Goal: Task Accomplishment & Management: Use online tool/utility

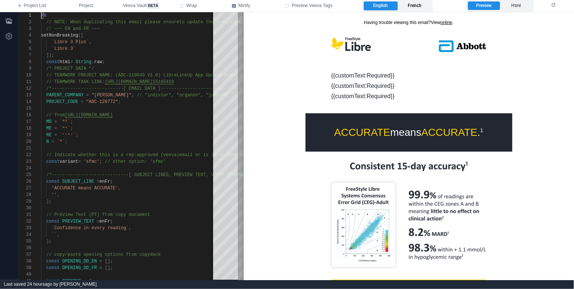
click at [422, 3] on label "French" at bounding box center [415, 5] width 34 height 9
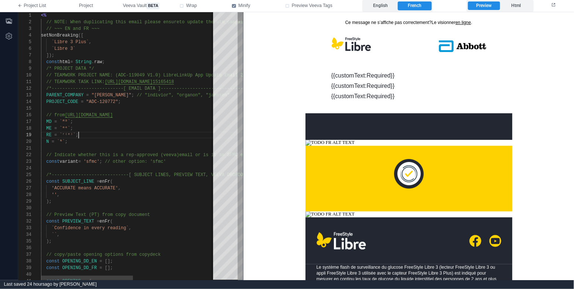
scroll to position [53, 37]
click at [148, 134] on div "RE = `ʳ⁽ᵉ⁾` ;" at bounding box center [206, 135] width 331 height 7
click at [74, 194] on div "'' ," at bounding box center [206, 195] width 331 height 7
paste textarea "**********"
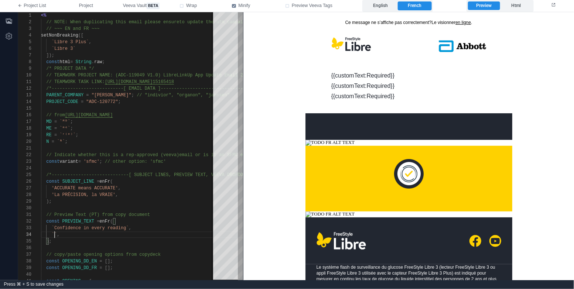
paste textarea "**********"
click at [156, 136] on div "RE = `ʳ⁽ᵉ⁾` ;" at bounding box center [206, 135] width 331 height 7
click at [158, 133] on div "RE = `ʳ⁽ᵉ⁾` ;" at bounding box center [206, 135] width 331 height 7
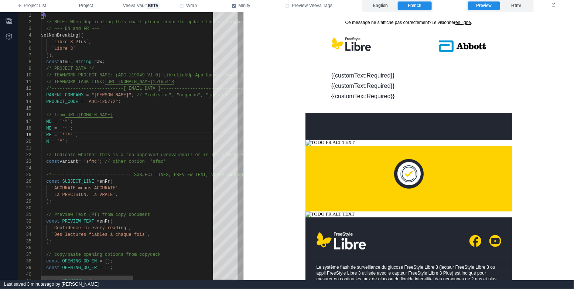
click at [136, 150] on div at bounding box center [206, 148] width 331 height 7
type textarea "**********"
type textarea "**"
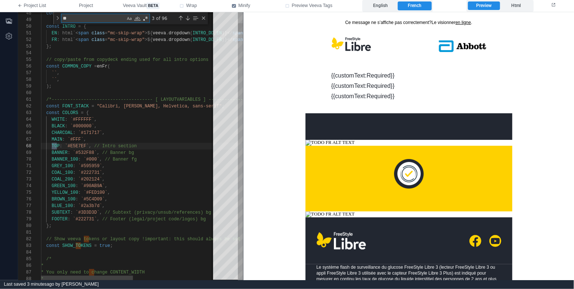
type textarea "**********"
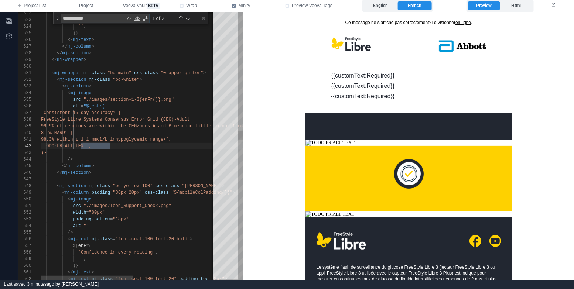
scroll to position [66, 69]
type textarea "**********"
click at [205, 17] on div "Close (Escape)" at bounding box center [204, 18] width 6 height 6
click at [134, 158] on div "/>" at bounding box center [206, 159] width 331 height 7
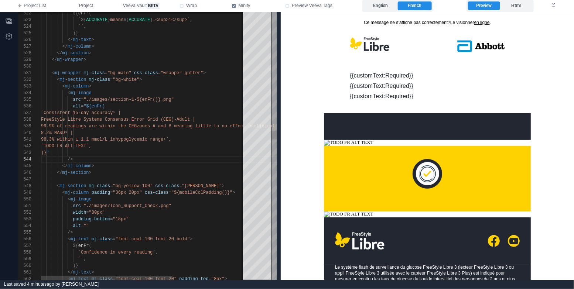
drag, startPoint x: 244, startPoint y: 153, endPoint x: 299, endPoint y: 152, distance: 55.0
click at [299, 152] on div "522 523 524 525 526 527 528 529 530 531 532 533 534 535 536 537 538 539 540 541…" at bounding box center [296, 146] width 556 height 268
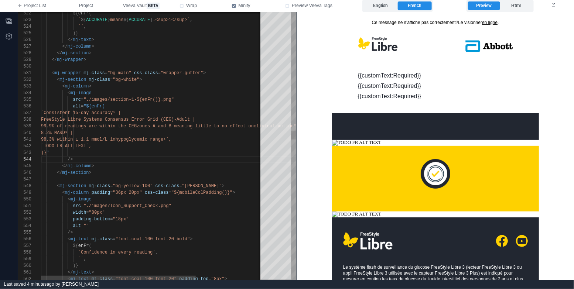
click at [208, 157] on div "/>" at bounding box center [200, 159] width 318 height 7
click at [186, 148] on div "`TODO FR ALT TEXT`," at bounding box center [200, 146] width 318 height 7
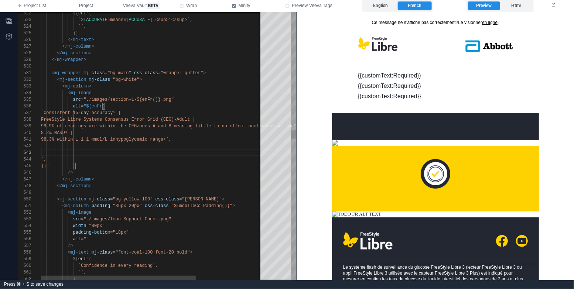
scroll to position [26, 40]
click at [114, 167] on div ")} "" at bounding box center [200, 166] width 318 height 7
type textarea "**********"
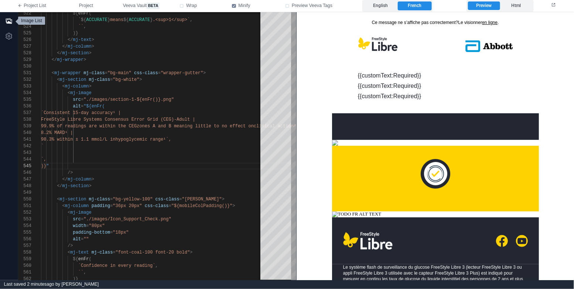
click at [10, 18] on icon "button" at bounding box center [8, 20] width 7 height 7
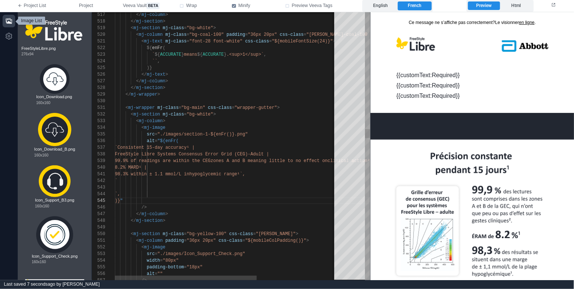
click at [169, 187] on div at bounding box center [288, 187] width 347 height 7
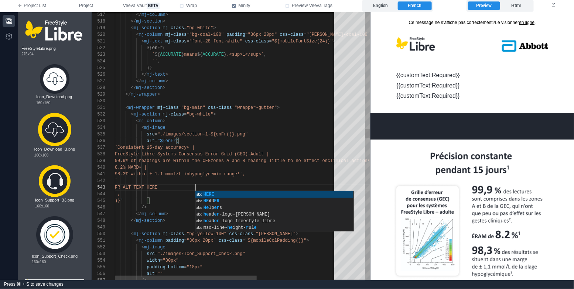
scroll to position [13, 80]
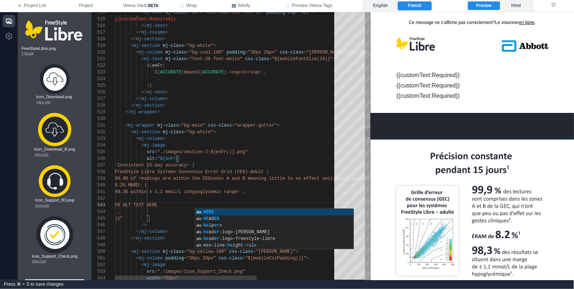
click at [198, 141] on div "< mj-column >" at bounding box center [288, 139] width 347 height 7
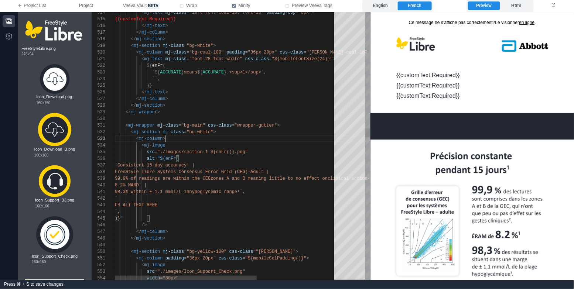
scroll to position [13, 50]
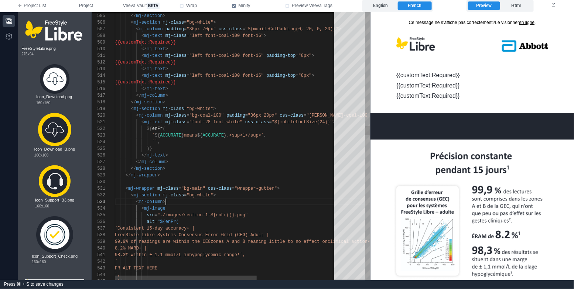
click at [202, 150] on div ")}" at bounding box center [288, 149] width 347 height 7
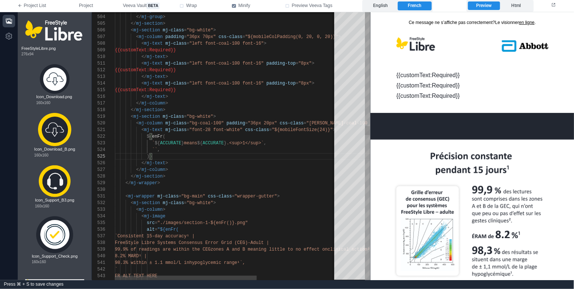
click at [208, 150] on div "`` ," at bounding box center [288, 150] width 347 height 7
paste textarea "**********"
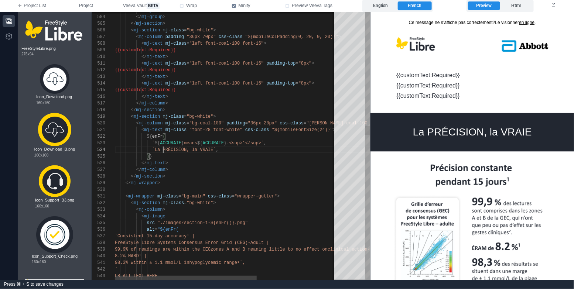
click at [163, 148] on div "526 527 525 524 523 528 529 530 531 532 533 534 535 536 537 538 539 540 541 542…" at bounding box center [231, 146] width 278 height 268
click at [199, 150] on span "`La PRÉCISION, la VRAIE`" at bounding box center [184, 149] width 64 height 5
click at [172, 143] on span "ACCURATE" at bounding box center [170, 143] width 21 height 5
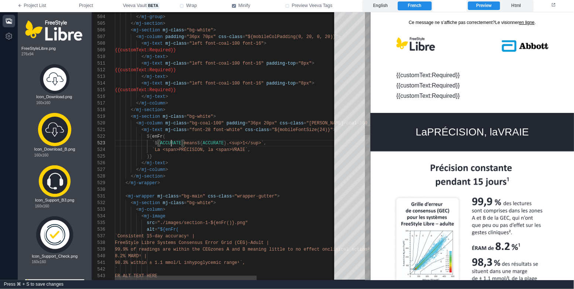
scroll to position [13, 66]
type textarea "**********"
type textarea "********"
click at [300, 17] on div "Previous Match (⇧Enter)" at bounding box center [302, 18] width 6 height 6
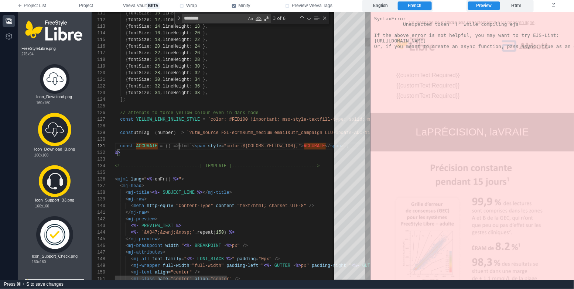
scroll to position [0, 66]
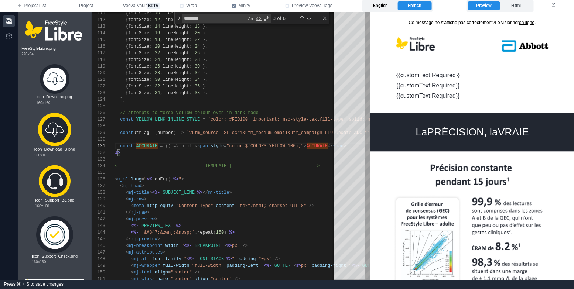
click at [387, 9] on label "English" at bounding box center [381, 5] width 34 height 9
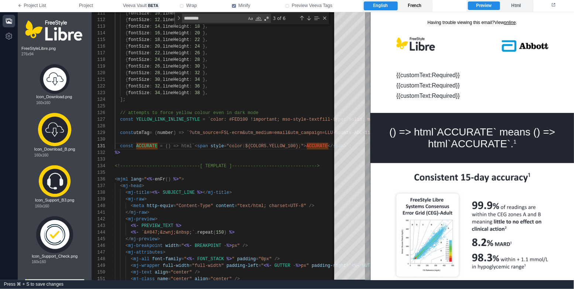
click at [416, 6] on label "French" at bounding box center [415, 5] width 34 height 9
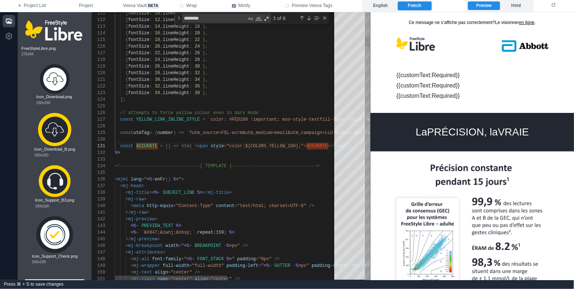
click at [317, 147] on span "ACCURATE" at bounding box center [317, 146] width 21 height 5
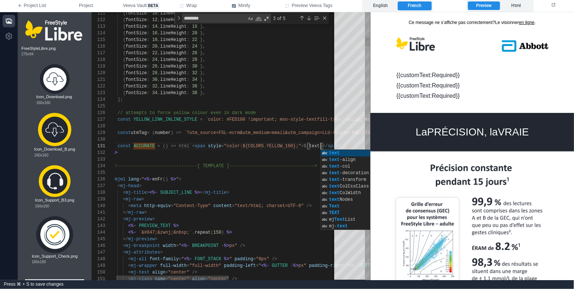
scroll to position [0, 208]
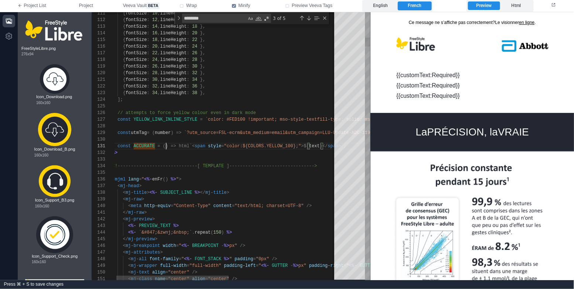
click at [166, 146] on div "111 112 113 114 115 116 117 118 119 120 121 122 123 124 125 126 127 128 129 130…" at bounding box center [231, 146] width 278 height 268
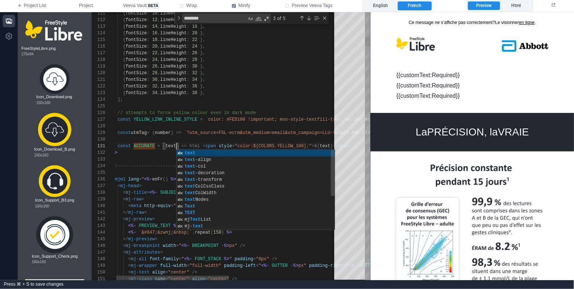
scroll to position [0, 64]
click at [147, 147] on span "ACCURATE" at bounding box center [144, 146] width 21 height 5
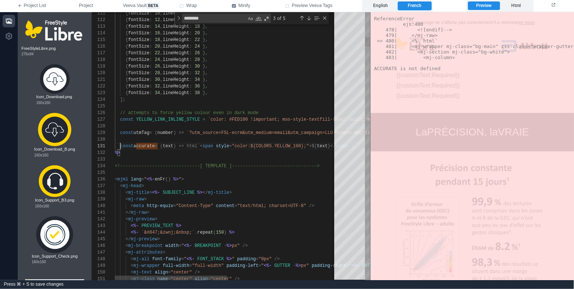
scroll to position [0, 5]
click at [149, 146] on span "accurate" at bounding box center [143, 146] width 21 height 5
click at [302, 18] on div "Previous Match (⇧Enter)" at bounding box center [302, 18] width 6 height 6
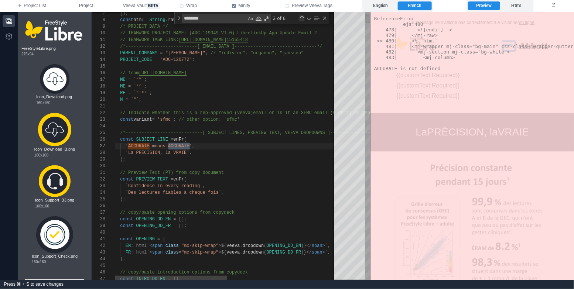
click at [302, 18] on div "Previous Match (⇧Enter)" at bounding box center [302, 18] width 6 height 6
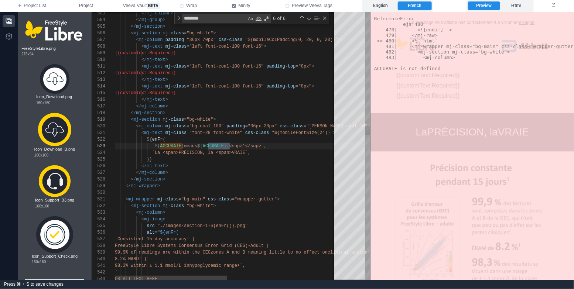
click at [174, 153] on div "503 504 505 506 507 508 509 510 511 512 513 514 515 516 517 518 519 520 521 522…" at bounding box center [231, 146] width 278 height 268
click at [174, 145] on div "503 504 505 506 507 508 509 510 511 512 513 514 515 516 517 518 519 520 521 522…" at bounding box center [231, 146] width 278 height 268
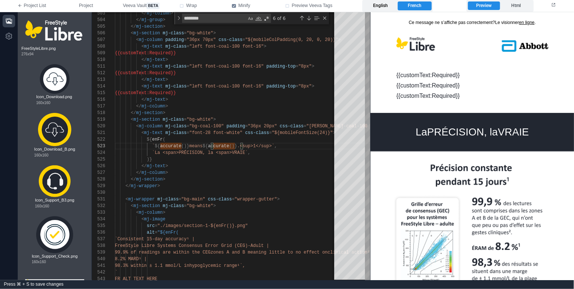
click at [386, 6] on label "English" at bounding box center [381, 5] width 34 height 9
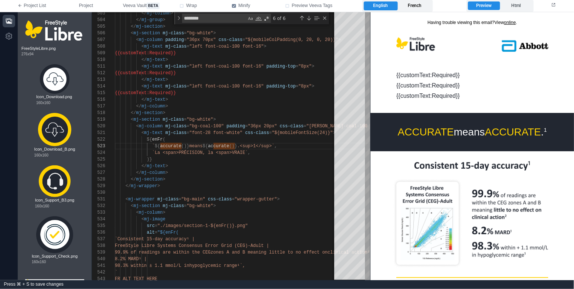
click at [415, 6] on label "French" at bounding box center [415, 5] width 34 height 9
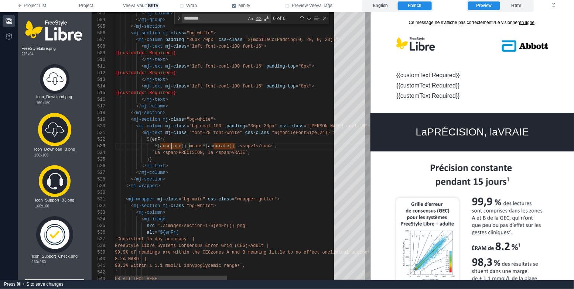
click at [170, 148] on span "accurate" at bounding box center [170, 146] width 21 height 5
paste textarea "********"
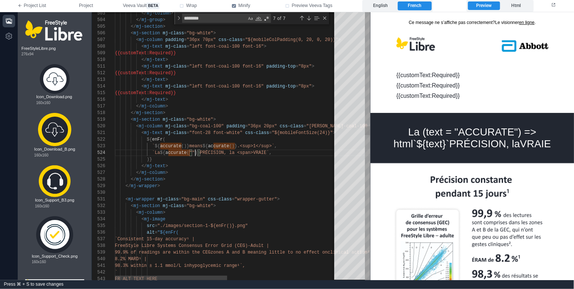
scroll to position [20, 80]
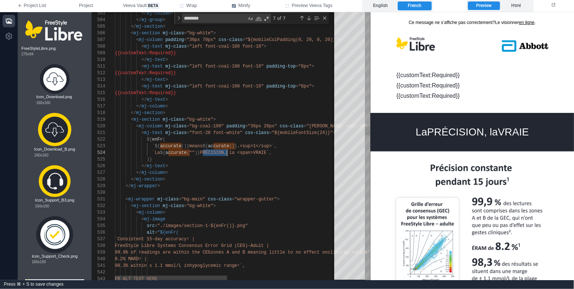
drag, startPoint x: 203, startPoint y: 152, endPoint x: 226, endPoint y: 153, distance: 22.9
paste textarea "*********"
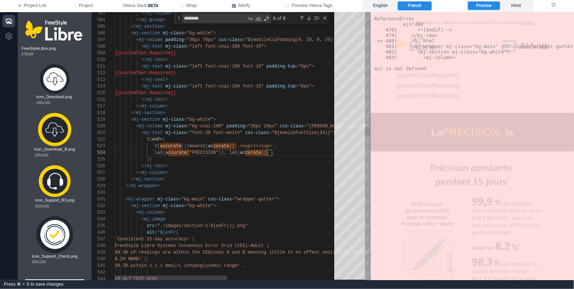
paste textarea "*****"
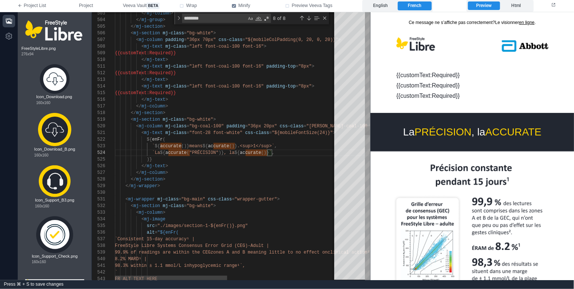
scroll to position [20, 168]
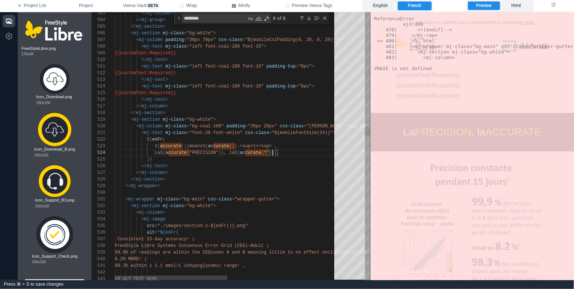
paste textarea "*****"
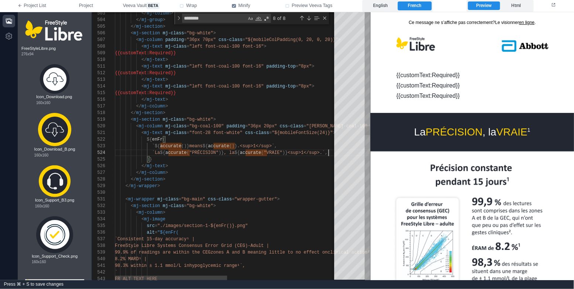
scroll to position [20, 213]
click at [246, 167] on div "</ mj-text >" at bounding box center [334, 166] width 438 height 7
click at [391, 6] on label "English" at bounding box center [381, 5] width 34 height 9
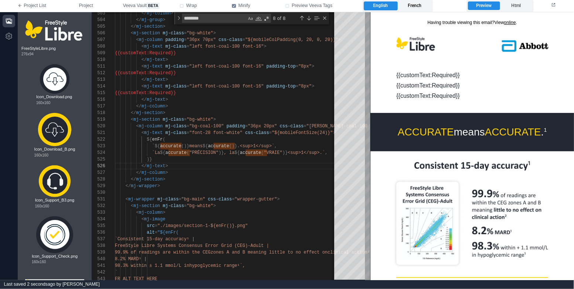
click at [430, 8] on label "French" at bounding box center [415, 5] width 34 height 9
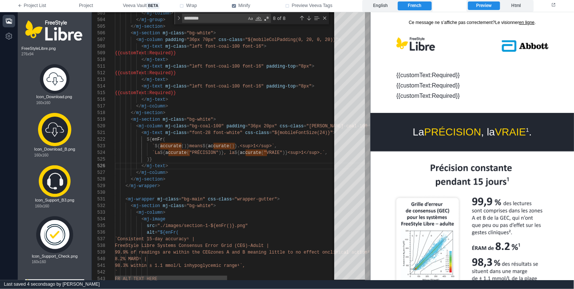
click at [201, 158] on div ")}" at bounding box center [334, 159] width 438 height 7
click at [226, 179] on div "</ mj-section >" at bounding box center [334, 179] width 438 height 7
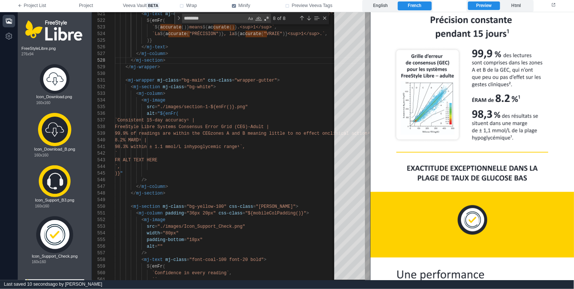
scroll to position [221, 0]
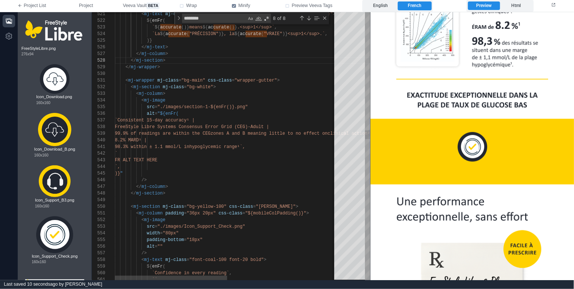
click at [252, 178] on div "/>" at bounding box center [334, 180] width 438 height 7
click at [241, 166] on div "`," at bounding box center [334, 167] width 438 height 7
click at [157, 161] on span "FR ALT TEXT HERE" at bounding box center [136, 160] width 42 height 5
paste textarea "**********"
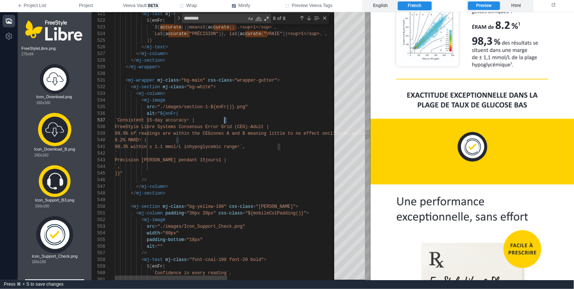
scroll to position [40, 109]
click at [227, 161] on span "jours1 |" at bounding box center [215, 160] width 21 height 5
paste textarea "*"
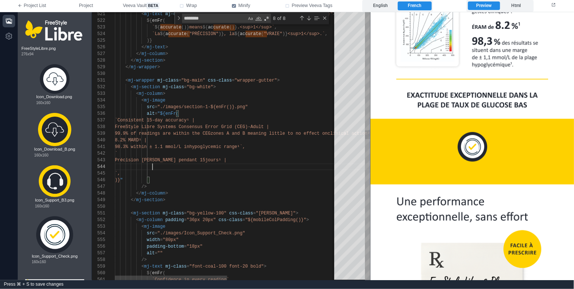
paste textarea "**********"
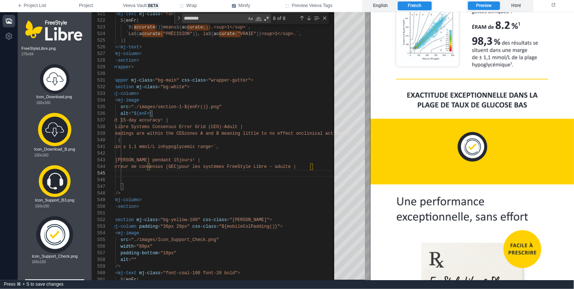
scroll to position [125, 0]
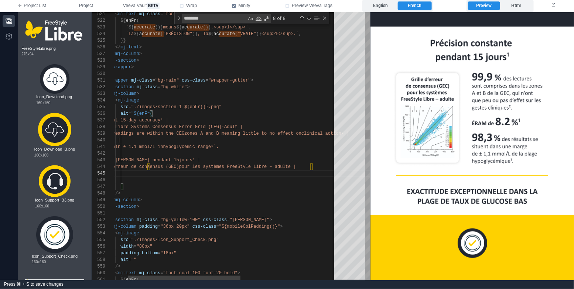
paste textarea "**********"
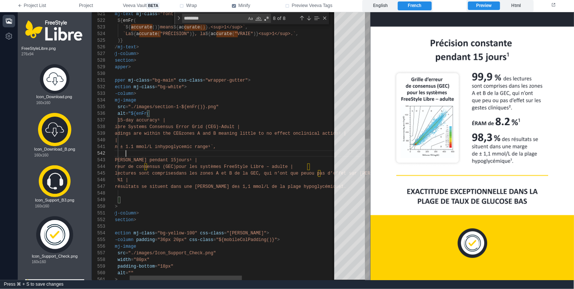
scroll to position [7, 40]
click at [218, 156] on div "`" at bounding box center [305, 153] width 438 height 7
paste textarea "*"
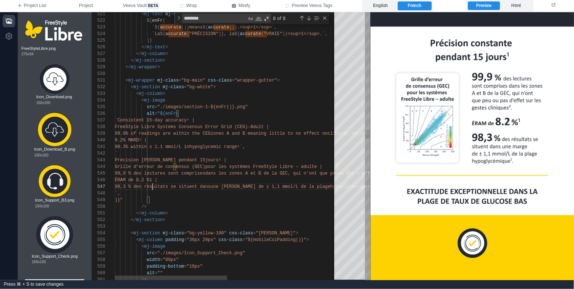
scroll to position [40, 37]
click at [390, 5] on label "English" at bounding box center [381, 5] width 34 height 9
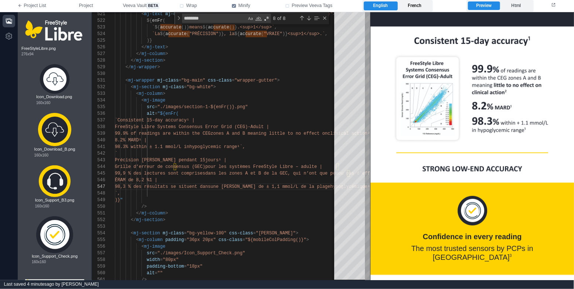
click at [416, 6] on label "French" at bounding box center [415, 5] width 34 height 9
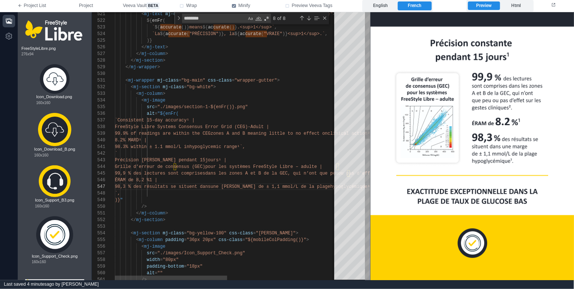
click at [238, 195] on div "`," at bounding box center [334, 193] width 438 height 7
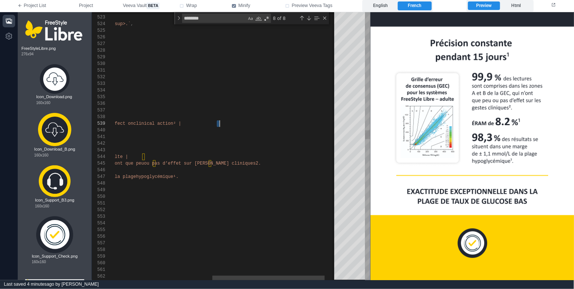
scroll to position [53, 299]
click at [305, 166] on div "99,9 % des lectures sont comprises dans les zones A et B de la GEC, qui n’ont q…" at bounding box center [140, 163] width 438 height 7
paste textarea "*"
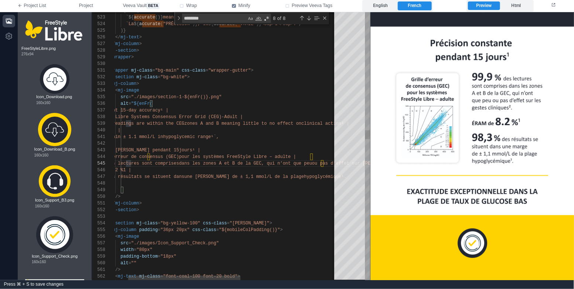
scroll to position [40, 170]
click at [260, 178] on span "une [PERSON_NAME] de ± 1,1 mmol/L de la plage" at bounding box center [244, 176] width 120 height 5
click at [229, 170] on div "ÉRAM de 8,2 %1 |" at bounding box center [308, 170] width 438 height 7
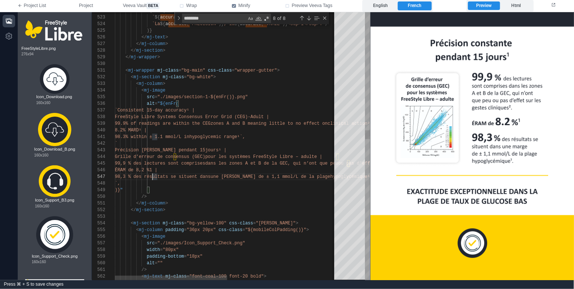
scroll to position [46, 42]
click at [211, 184] on div "`," at bounding box center [334, 183] width 438 height 7
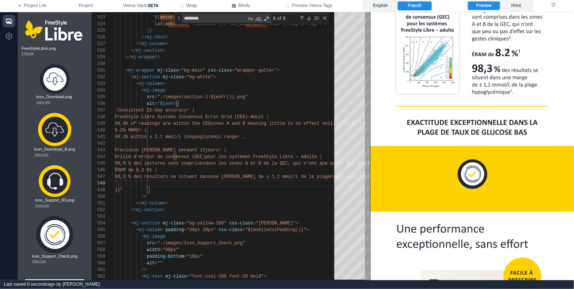
scroll to position [203, 0]
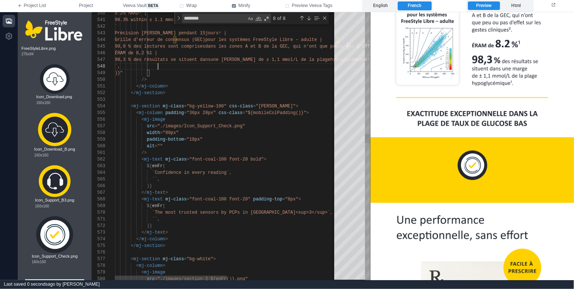
click at [181, 184] on div ")}" at bounding box center [334, 186] width 438 height 7
click at [195, 177] on div "`` ," at bounding box center [334, 179] width 438 height 7
paste textarea "**********"
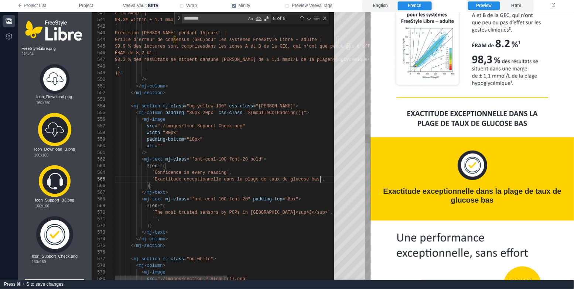
click at [196, 190] on div "</ mj-text >" at bounding box center [334, 192] width 438 height 7
click at [204, 188] on div ")}" at bounding box center [334, 186] width 438 height 7
click at [192, 229] on div "</ mj-text >" at bounding box center [334, 232] width 438 height 7
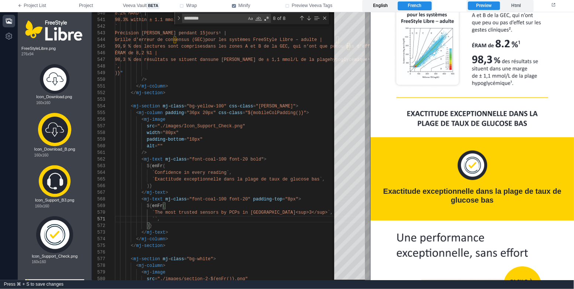
click at [382, 5] on label "English" at bounding box center [381, 5] width 34 height 9
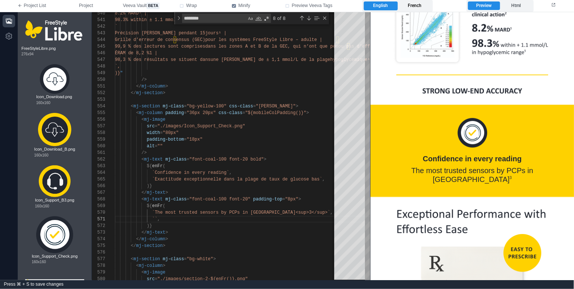
click at [422, 6] on label "French" at bounding box center [415, 5] width 34 height 9
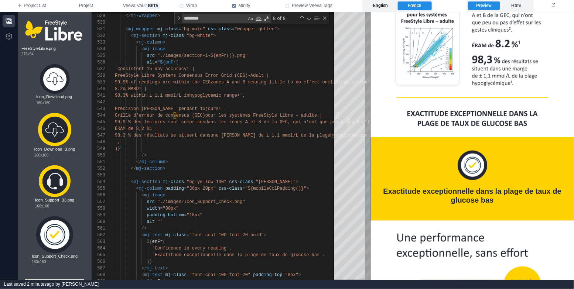
click at [384, 7] on label "English" at bounding box center [381, 5] width 34 height 9
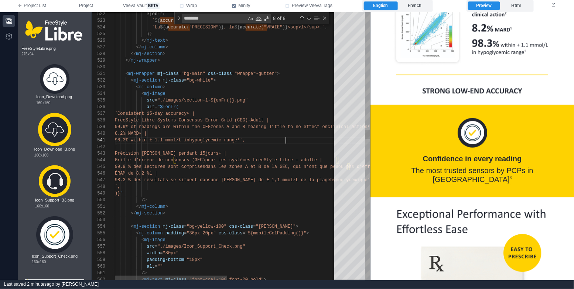
click at [306, 140] on div "98.3% within ± 1.1 mmol/L in hypoglycemic range¹`," at bounding box center [334, 140] width 438 height 7
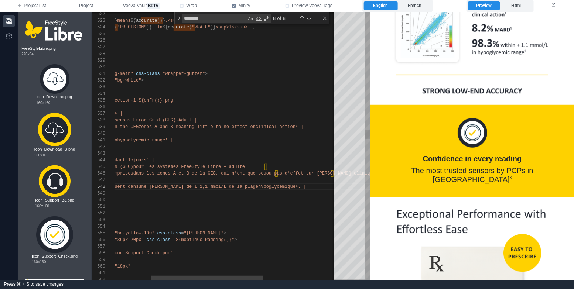
scroll to position [46, 37]
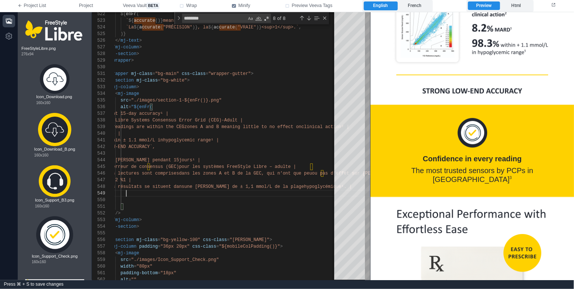
paste textarea "**********"
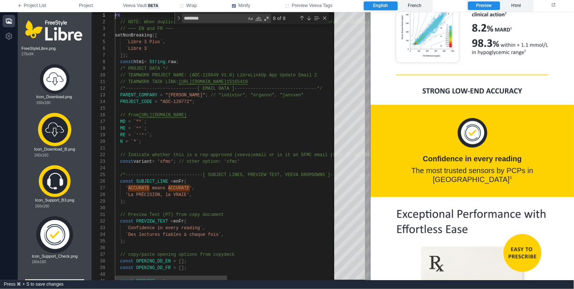
scroll to position [0, 0]
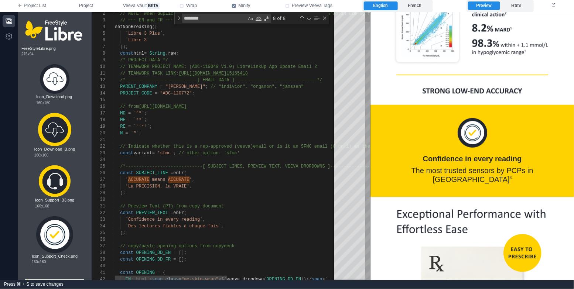
click at [220, 196] on div at bounding box center [334, 199] width 438 height 7
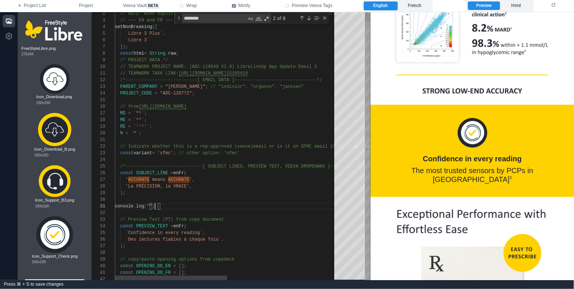
paste textarea "**********"
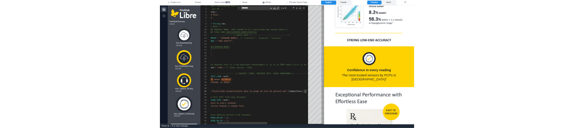
scroll to position [0, 246]
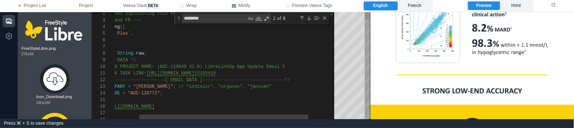
click at [253, 96] on div "PROJECT_CODE = "ADC-120772" ;" at bounding box center [228, 93] width 291 height 7
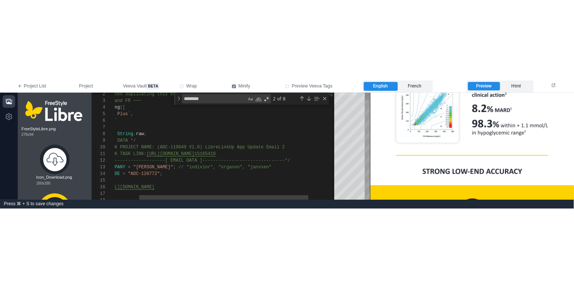
scroll to position [20, 80]
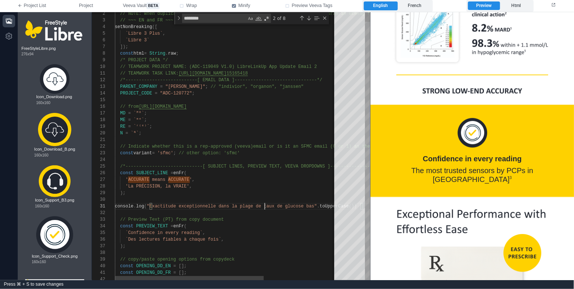
click at [264, 208] on div "2 3 4 5 6 7 8 9 10 11 12 13 14 15 16 17 18 19 20 21 22 23 24 25 26 27 28 29 30 …" at bounding box center [231, 146] width 278 height 268
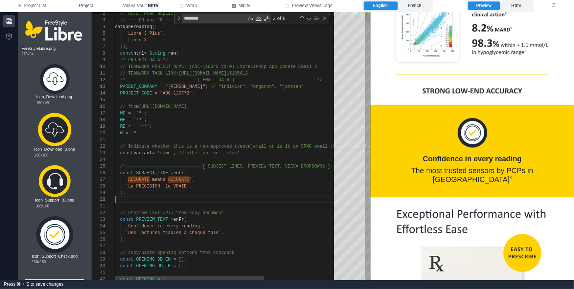
scroll to position [53, 11]
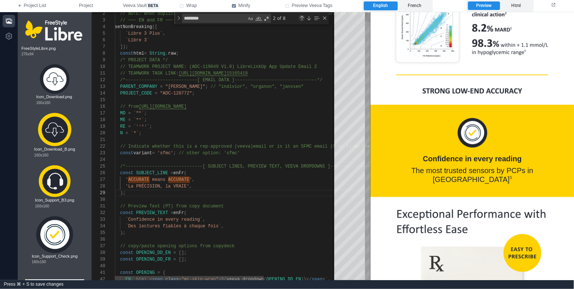
click at [299, 16] on div "Previous Match (⇧Enter)" at bounding box center [302, 18] width 6 height 6
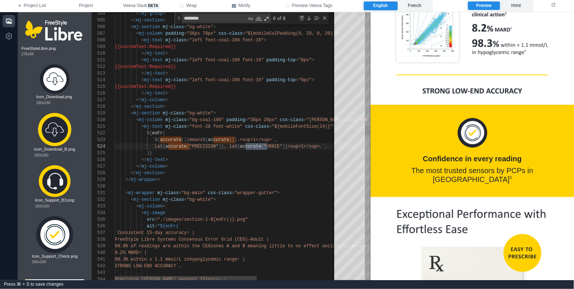
click at [299, 16] on div "Previous Match (⇧Enter)" at bounding box center [302, 18] width 6 height 6
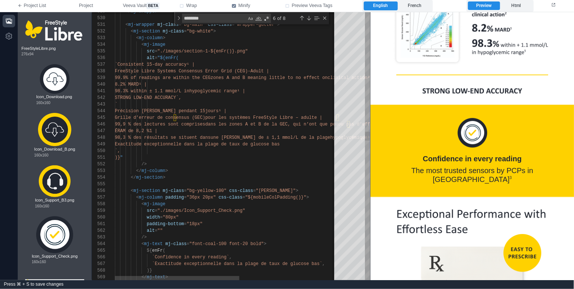
click at [210, 143] on span "Exactitude exceptionnelle dans la pl" at bounding box center [163, 144] width 96 height 5
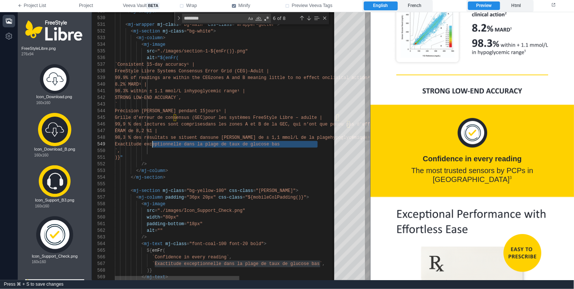
paste textarea "Editor content;Press Alt+F1 for Accessibility Options."
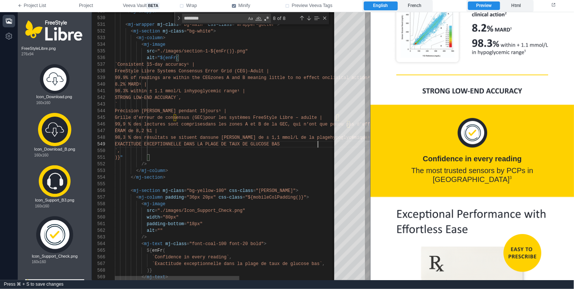
click at [182, 161] on div "/>" at bounding box center [312, 164] width 395 height 7
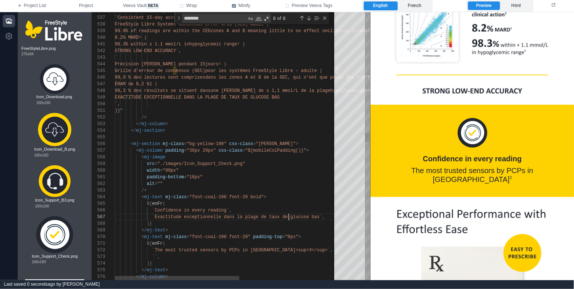
scroll to position [40, 174]
click at [289, 218] on span "e glucose bas`" at bounding box center [303, 217] width 37 height 5
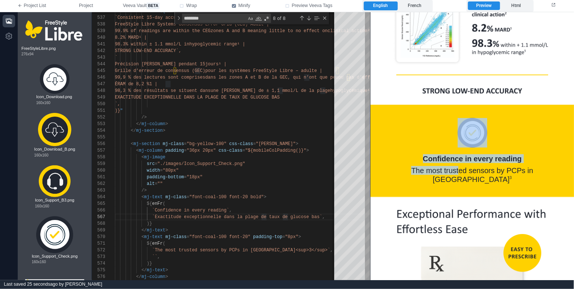
drag, startPoint x: 442, startPoint y: 166, endPoint x: 432, endPoint y: 178, distance: 16.2
click at [432, 179] on td "Confidence in every reading The most trusted sensors by PCPs in [GEOGRAPHIC_DAT…" at bounding box center [471, 151] width 203 height 92
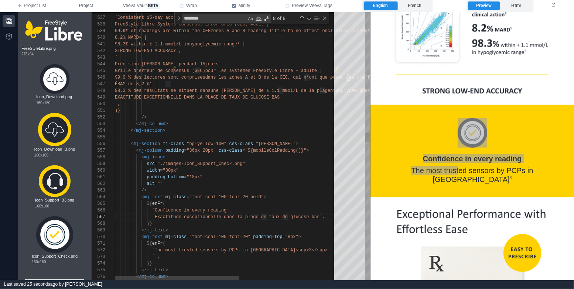
click at [268, 210] on div "`Confidence in every reading` ," at bounding box center [312, 210] width 395 height 7
click at [294, 215] on div "536 537 538 539 540 541 542 543 544 545 546 547 548 549 550 551 552 553 554 555…" at bounding box center [231, 146] width 278 height 268
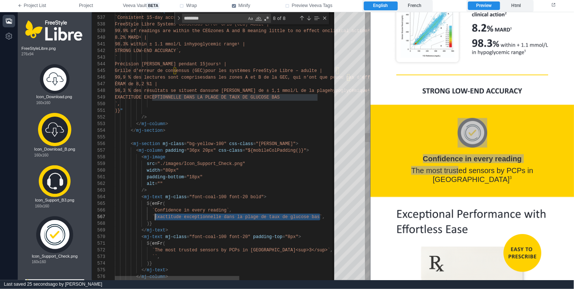
paste textarea "Editor content;Press Alt+F1 for Accessibility Options."
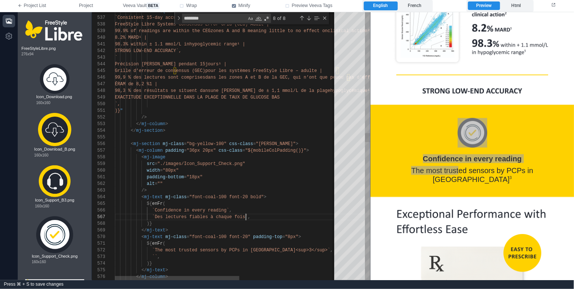
scroll to position [40, 131]
click at [425, 5] on label "French" at bounding box center [415, 5] width 34 height 9
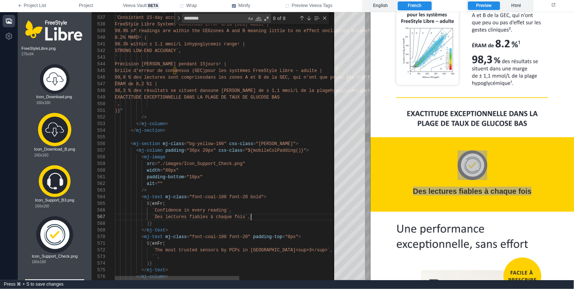
scroll to position [40, 136]
click at [308, 218] on div "`Des lectures fiables à chaque fois` ," at bounding box center [312, 217] width 395 height 7
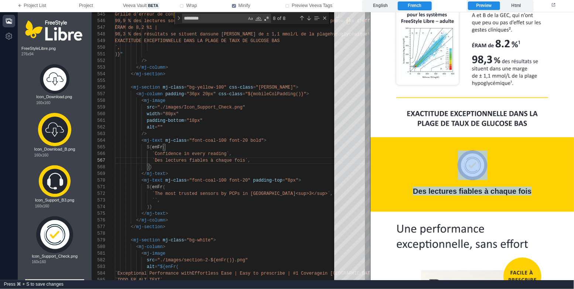
click at [421, 188] on div "Des lectures fiables à chaque fois" at bounding box center [471, 190] width 189 height 9
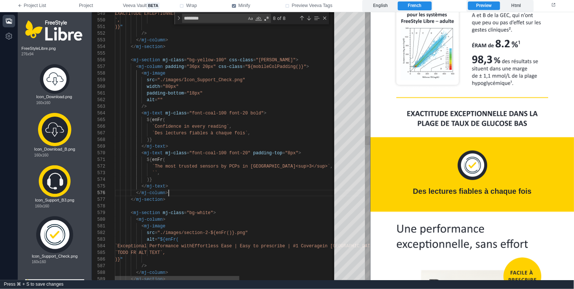
scroll to position [33, 54]
click at [257, 191] on div "</ mj-column >" at bounding box center [312, 193] width 395 height 7
paste textarea "**********"
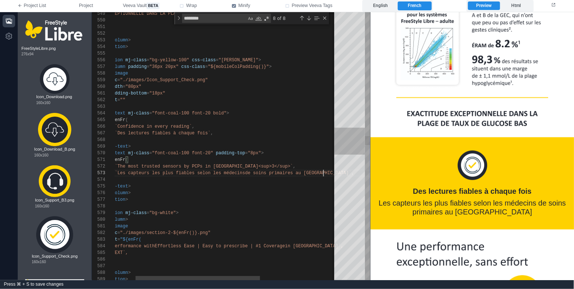
paste textarea "**********"
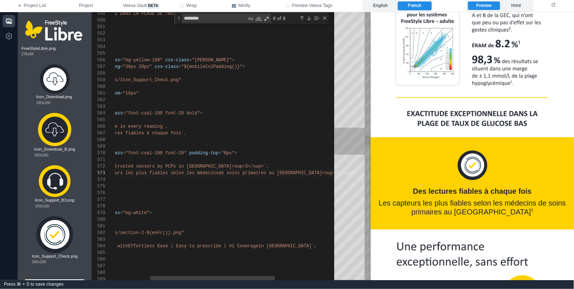
scroll to position [13, 37]
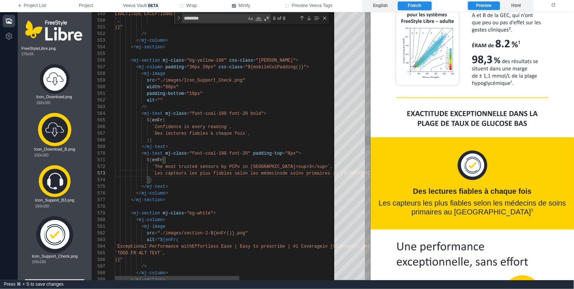
click at [258, 173] on span "`Les capteurs les plus fiables selon les médecins" at bounding box center [217, 173] width 130 height 5
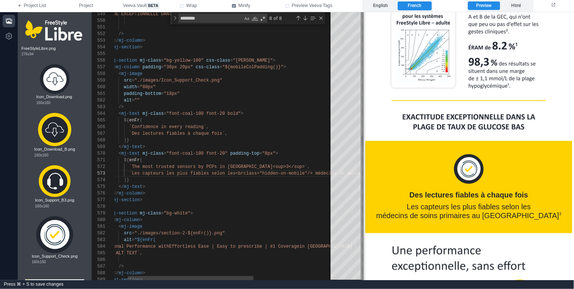
scroll to position [203, 0]
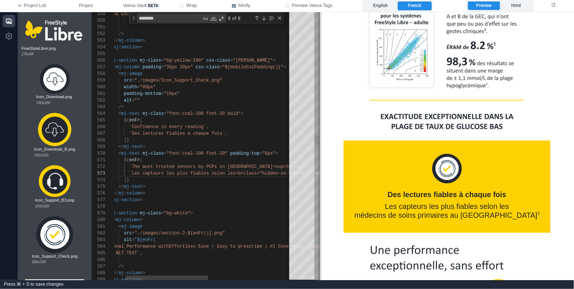
drag, startPoint x: 372, startPoint y: 187, endPoint x: 321, endPoint y: 188, distance: 50.6
click at [321, 188] on span at bounding box center [320, 146] width 4 height 268
click at [254, 192] on div "</ mj-column >" at bounding box center [281, 193] width 379 height 7
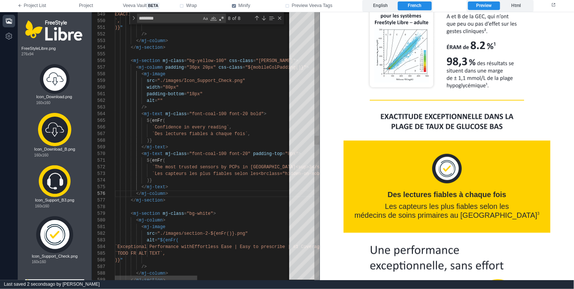
scroll to position [53, 102]
click at [233, 215] on div "< mj-section mj-class = "bg-white" >" at bounding box center [304, 213] width 379 height 7
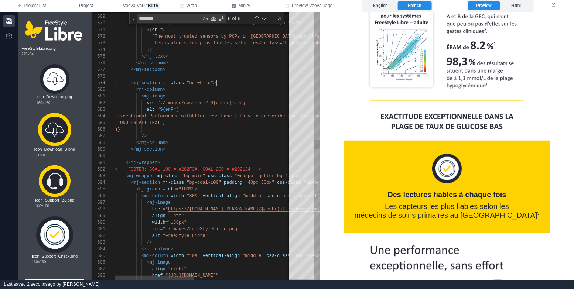
scroll to position [53, 50]
click at [232, 147] on div "</ mj-section >" at bounding box center [312, 149] width 395 height 7
click at [228, 125] on div "`TODO FR ALT TEXT`," at bounding box center [312, 123] width 395 height 7
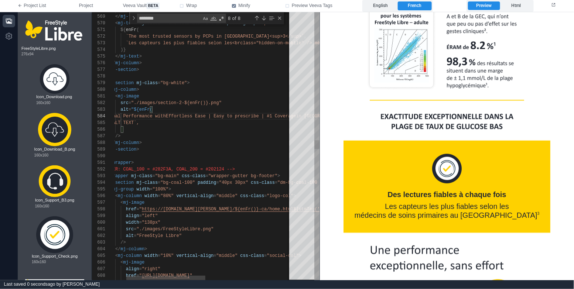
scroll to position [26, 37]
click at [459, 225] on td "Des lectures fiables à chaque fois Les capteurs les plus fiables selon les méde…" at bounding box center [446, 186] width 207 height 92
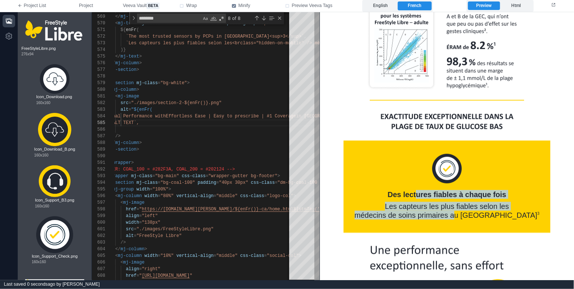
drag, startPoint x: 475, startPoint y: 212, endPoint x: 416, endPoint y: 188, distance: 62.8
click at [416, 188] on tbody "Des lectures fiables à chaque fois Les capteurs les plus fiables selon les méde…" at bounding box center [446, 187] width 192 height 66
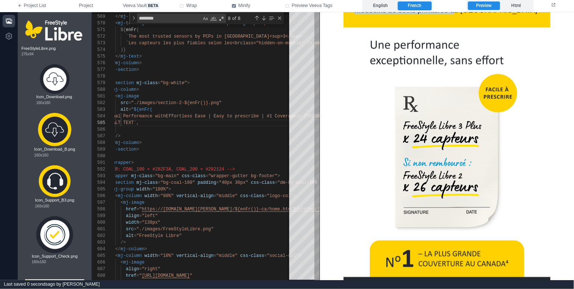
scroll to position [406, 0]
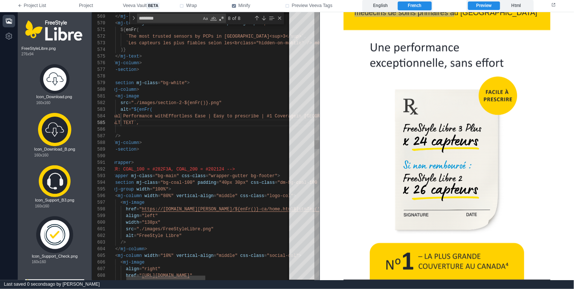
click at [127, 123] on span "`TODO FR ALT TEXT`," at bounding box center [114, 122] width 51 height 5
paste textarea "**********"
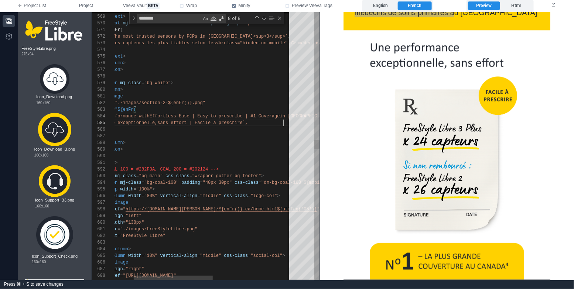
scroll to position [26, 213]
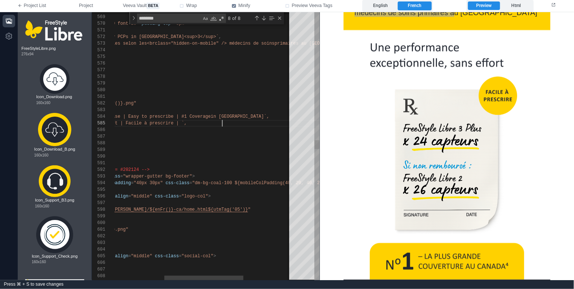
paste textarea "**********"
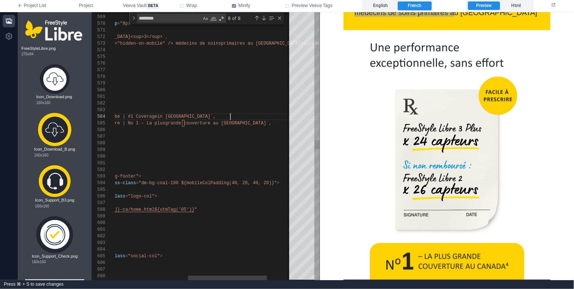
click at [230, 115] on div "568 569 570 571 572 573 574 575 576 577 578 579 580 581 582 583 584 585 586 587…" at bounding box center [205, 146] width 227 height 268
paste textarea "Editor content;Press Alt+F1 for Accessibility Options."
click at [179, 121] on div "568 569 570 571 572 573 574 575 576 577 578 579 580 581 582 583 584 585 586 587…" at bounding box center [205, 146] width 227 height 268
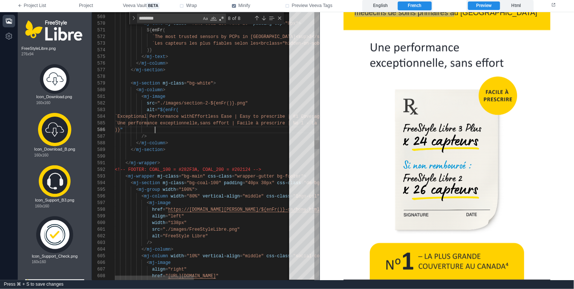
scroll to position [33, 40]
click at [209, 131] on div ")} "" at bounding box center [312, 130] width 395 height 7
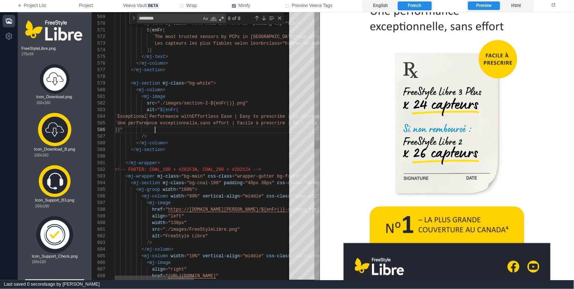
scroll to position [46, 54]
click at [218, 145] on div "</ mj-column >" at bounding box center [312, 143] width 395 height 7
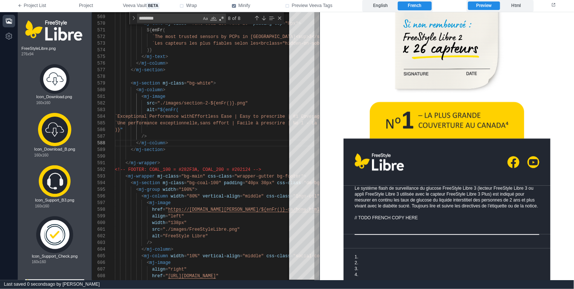
scroll to position [589, 0]
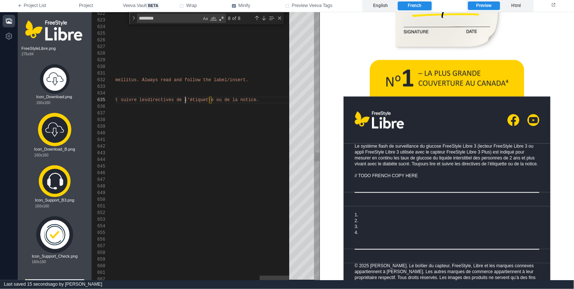
click at [184, 102] on span "directives de l’étiquette ou de la notice." at bounding box center [203, 99] width 112 height 5
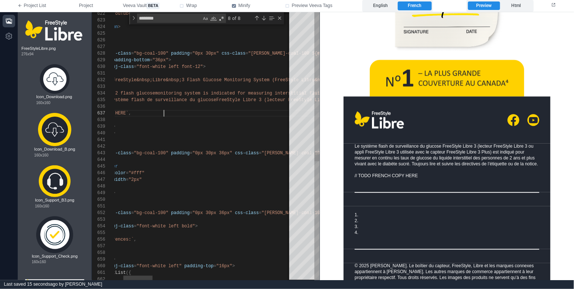
scroll to position [20, 37]
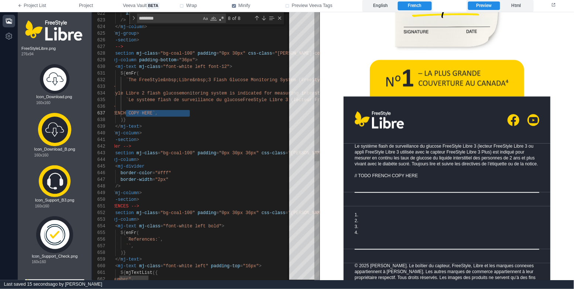
paste textarea "**********"
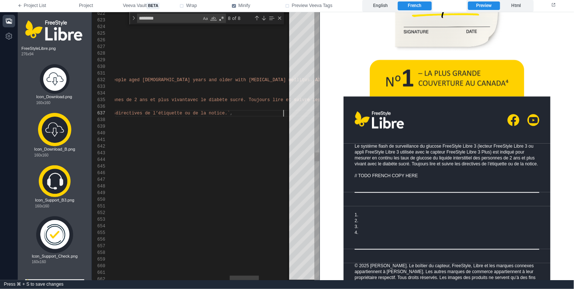
scroll to position [13, 872]
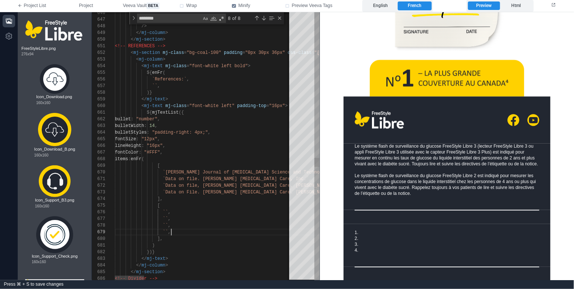
paste textarea "**********"
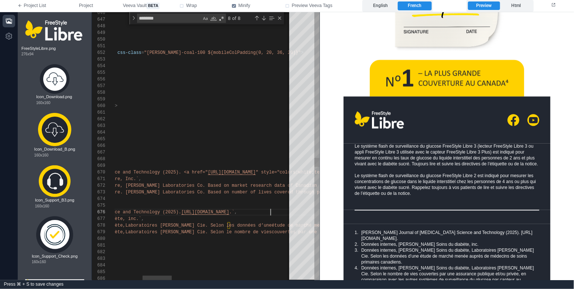
scroll to position [26, 325]
click at [155, 172] on span "gy (2025). <a href="" at bounding box center [181, 172] width 53 height 5
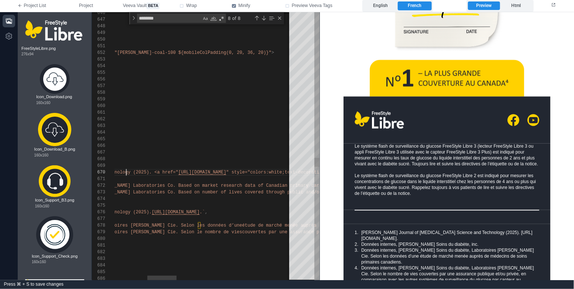
scroll to position [0, 162]
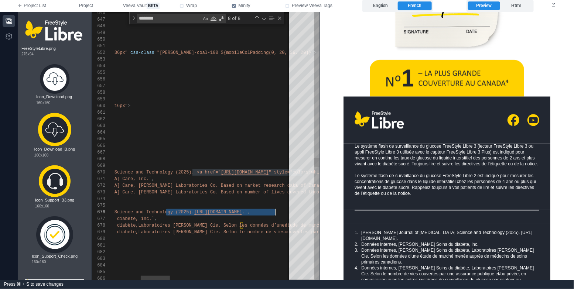
paste textarea "**********"
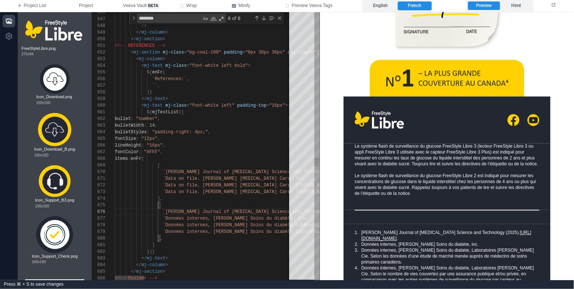
scroll to position [0, 40]
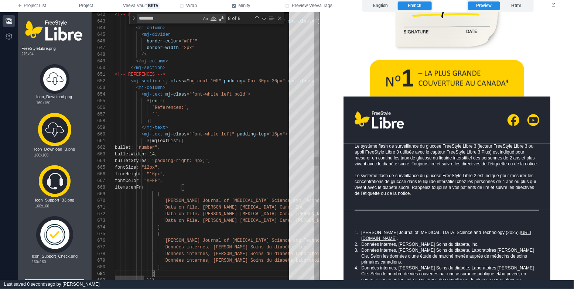
paste textarea "**********"
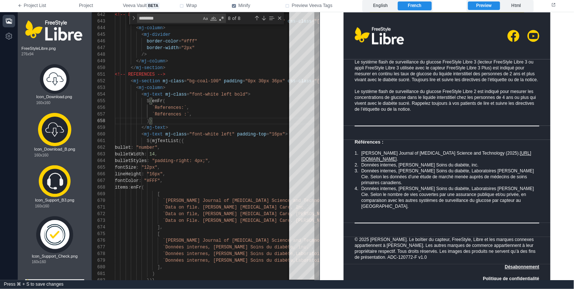
scroll to position [682, 0]
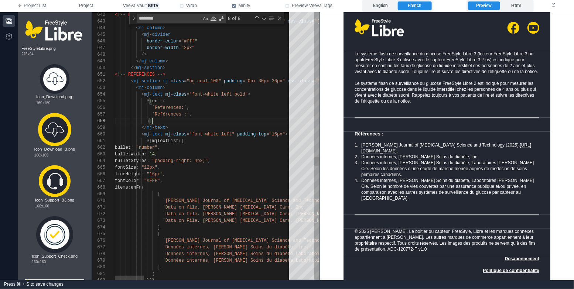
type textarea "**********"
type textarea "**"
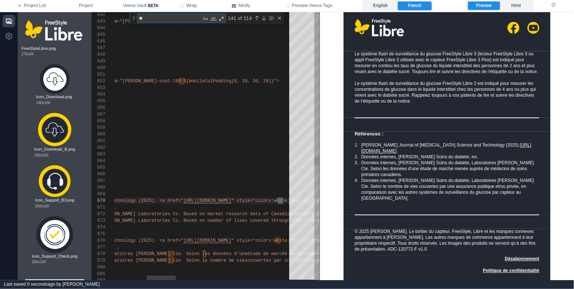
type textarea "**********"
type textarea "***"
type textarea "**********"
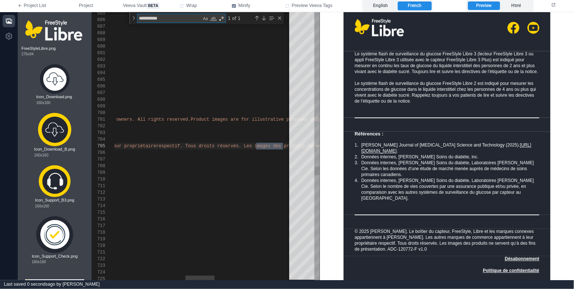
scroll to position [66, 600]
type textarea "**********"
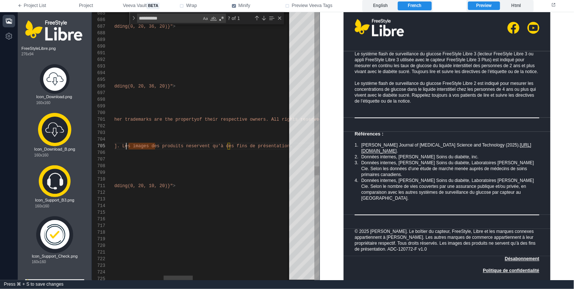
scroll to position [676, 0]
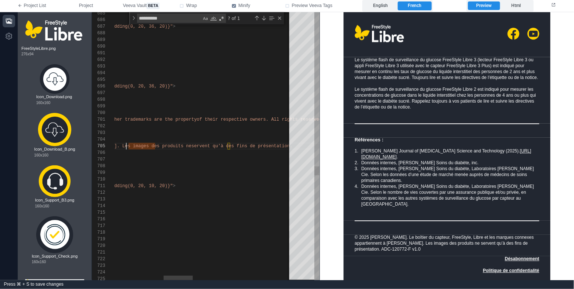
click at [256, 147] on span "servent qu’à des fins de présentation." at bounding box center [241, 146] width 101 height 5
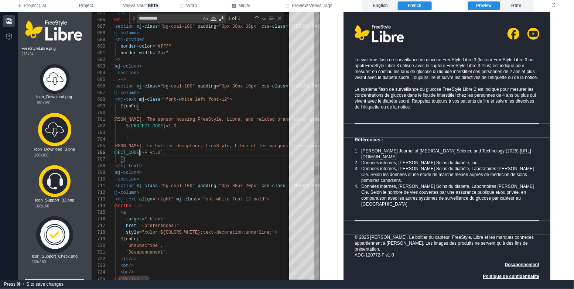
click at [283, 121] on span "FreeStyle, Libre, and related brand marks are" at bounding box center [258, 119] width 120 height 5
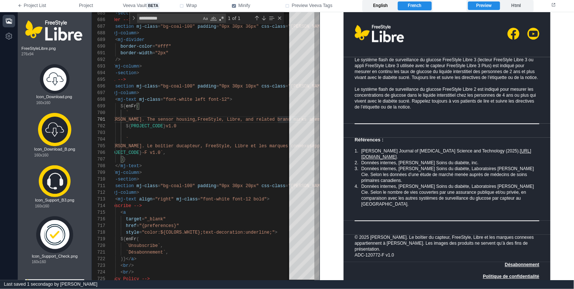
click at [384, 7] on label "English" at bounding box center [381, 5] width 34 height 9
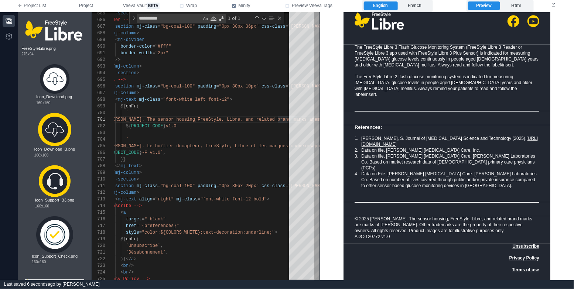
scroll to position [617, 0]
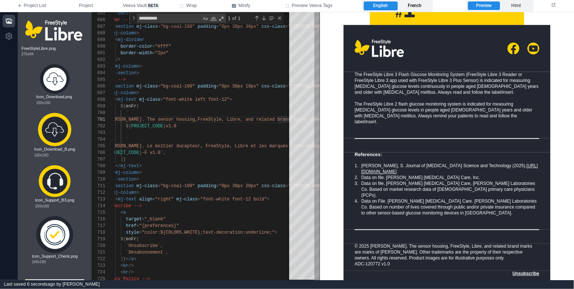
click at [422, 6] on label "French" at bounding box center [415, 5] width 34 height 9
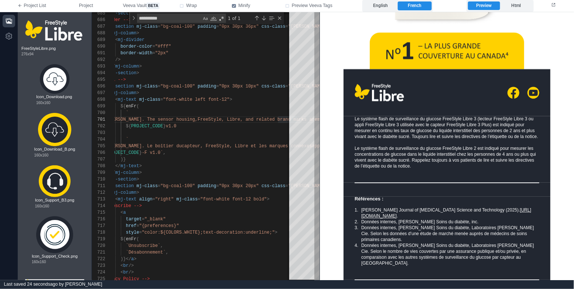
scroll to position [676, 0]
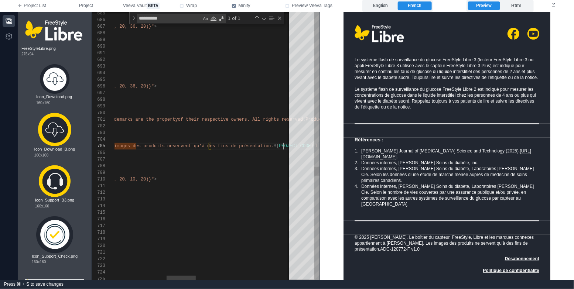
scroll to position [26, 488]
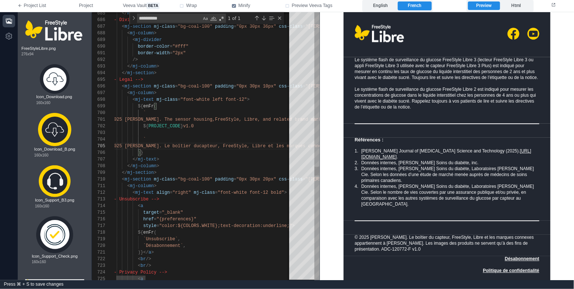
click at [243, 99] on span ""font-white left font-12"" at bounding box center [214, 99] width 66 height 5
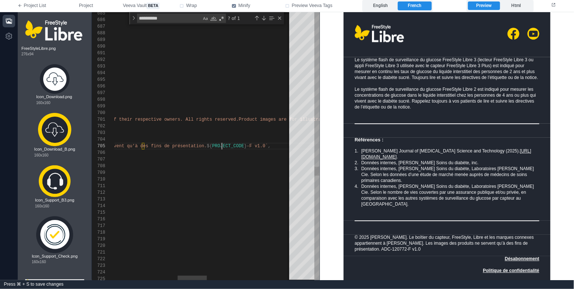
click at [212, 144] on span "${" at bounding box center [209, 146] width 5 height 5
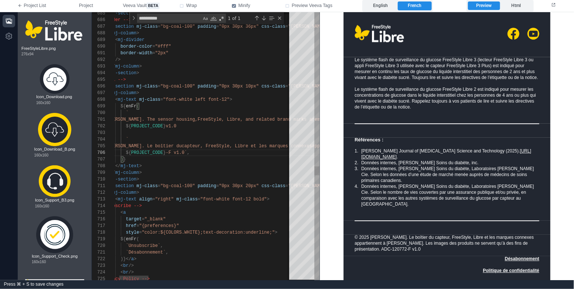
click at [168, 124] on span "v1.0" at bounding box center [171, 126] width 11 height 5
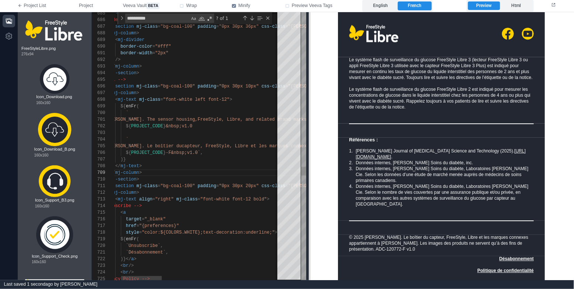
drag, startPoint x: 321, startPoint y: 209, endPoint x: 311, endPoint y: 205, distance: 10.6
click at [311, 205] on span at bounding box center [309, 146] width 4 height 268
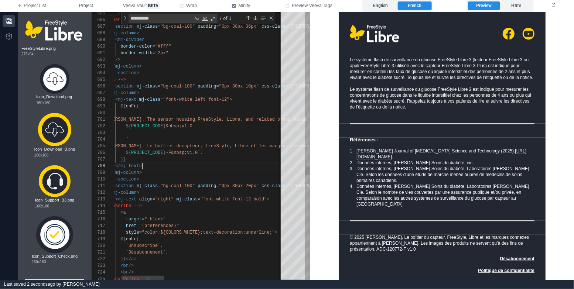
scroll to position [46, 54]
click at [218, 166] on div "</ mj-text >" at bounding box center [422, 166] width 667 height 7
click at [236, 85] on span ""0px 30px 10px"" at bounding box center [239, 84] width 40 height 5
click at [229, 182] on span ""0px 30px 20px"" at bounding box center [239, 184] width 40 height 5
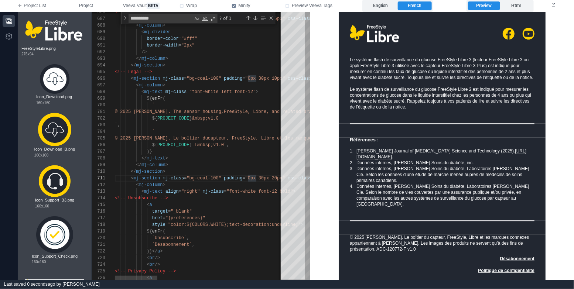
click at [233, 147] on div "${ PROJECT_CODE } -F&nbsp;v1.0` ," at bounding box center [448, 145] width 667 height 7
click at [233, 157] on div "</ mj-text >" at bounding box center [448, 158] width 667 height 7
click at [383, 1] on div "English French" at bounding box center [397, 6] width 71 height 12
click at [387, 4] on label "English" at bounding box center [381, 5] width 34 height 9
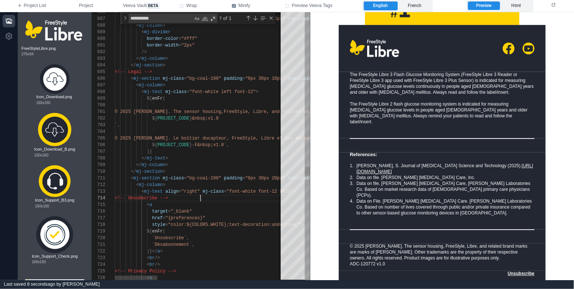
scroll to position [20, 85]
click at [234, 198] on div "<!-- Unsubscribe -->" at bounding box center [448, 198] width 667 height 7
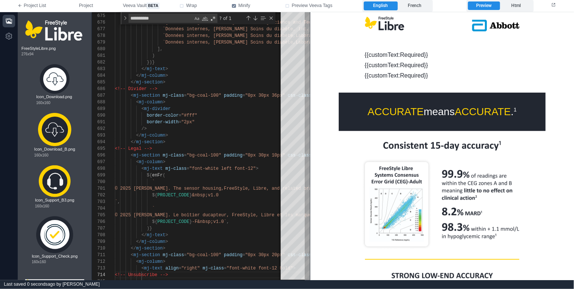
scroll to position [0, 0]
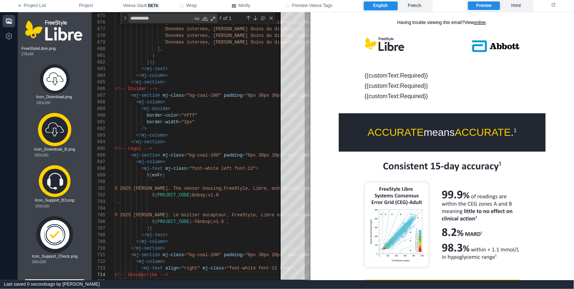
click at [473, 77] on div "{{customText:Required}}" at bounding box center [441, 75] width 155 height 7
click at [216, 118] on div "border-color = "#fff"" at bounding box center [459, 115] width 688 height 7
click at [424, 7] on label "French" at bounding box center [415, 5] width 34 height 9
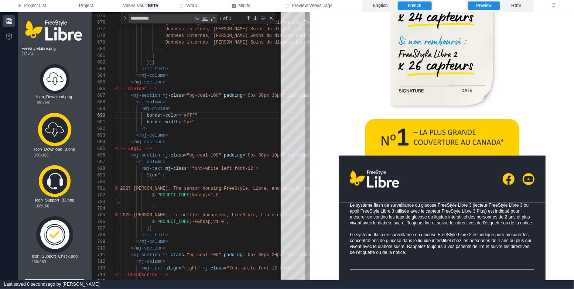
scroll to position [676, 0]
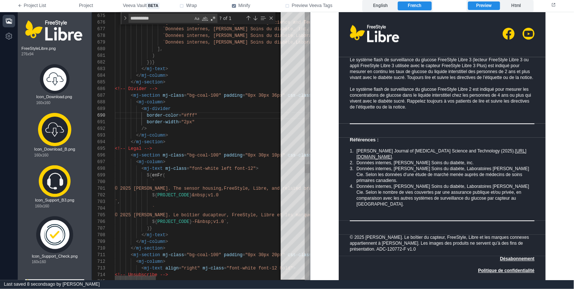
type textarea "**********"
click at [227, 134] on div "</ mj-column >" at bounding box center [459, 135] width 688 height 7
click at [273, 16] on div "Close (Escape)" at bounding box center [271, 18] width 6 height 6
click at [88, 4] on span "Project" at bounding box center [86, 6] width 14 height 7
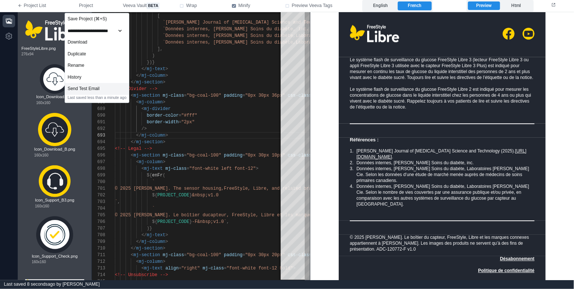
click at [117, 84] on div "Send Test Email" at bounding box center [97, 89] width 64 height 12
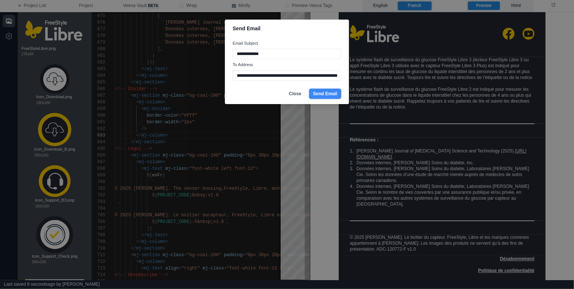
type input "**********"
click at [324, 92] on button "Send Email" at bounding box center [325, 94] width 32 height 10
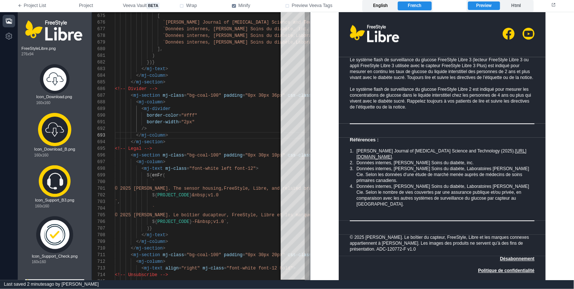
click at [386, 1] on label "English" at bounding box center [381, 5] width 34 height 9
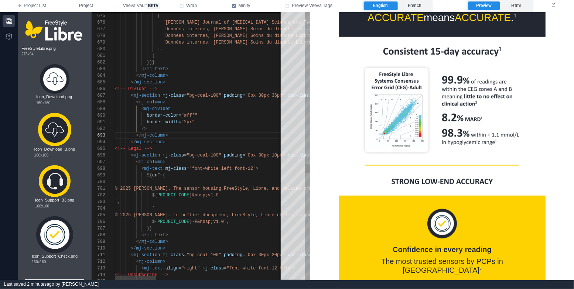
scroll to position [20, 50]
click at [214, 140] on div "</ mj-section >" at bounding box center [459, 142] width 688 height 7
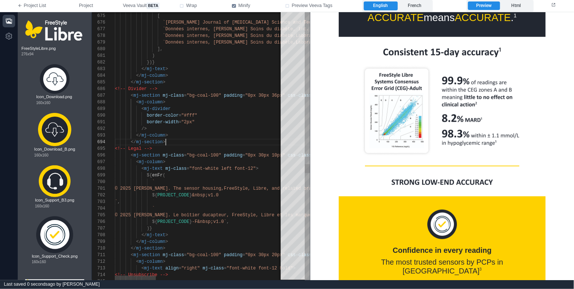
click at [209, 134] on div "</ mj-column >" at bounding box center [459, 135] width 688 height 7
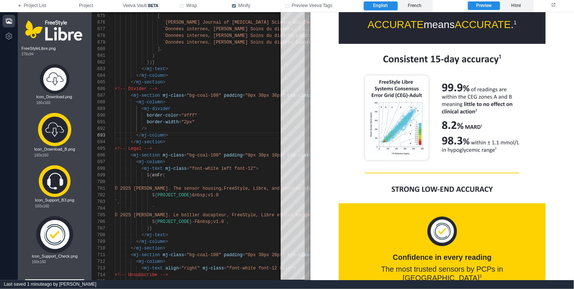
scroll to position [132, 0]
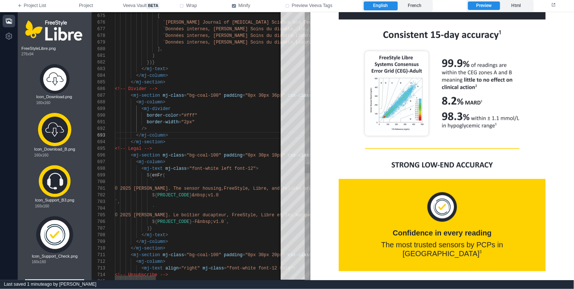
click at [243, 138] on div "</ mj-column >" at bounding box center [459, 135] width 688 height 7
click at [204, 141] on div "</ mj-section >" at bounding box center [459, 142] width 688 height 7
click at [19, 5] on icon at bounding box center [20, 5] width 3 height 3
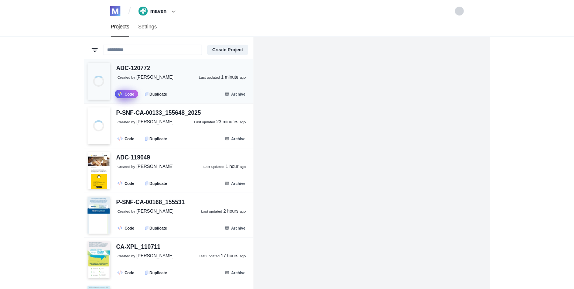
click at [126, 96] on link ".fa-secondary{opacity:.4} Code" at bounding box center [126, 94] width 23 height 8
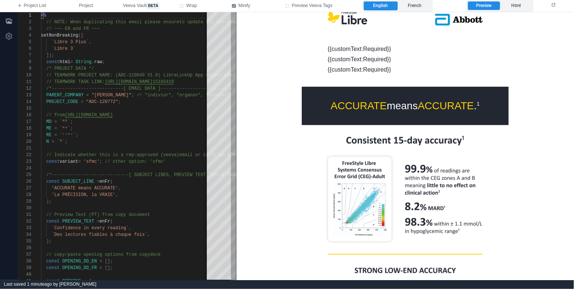
scroll to position [27, 0]
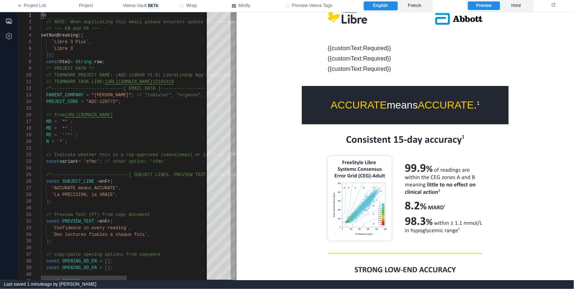
type textarea "**********"
click at [148, 179] on div "const SUBJECT_LINE = enFr (" at bounding box center [206, 181] width 331 height 7
click at [89, 7] on span "Project" at bounding box center [86, 6] width 14 height 7
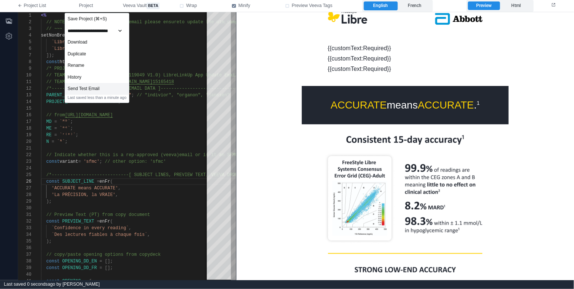
click at [97, 90] on div "Send Test Email" at bounding box center [97, 89] width 64 height 12
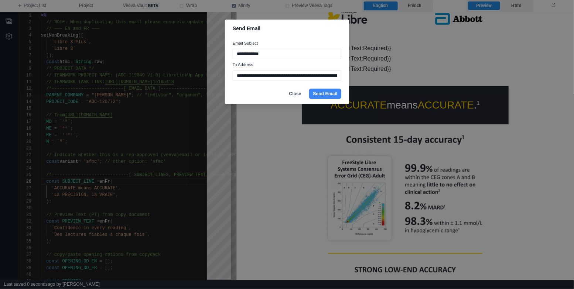
type input "**********"
click at [335, 100] on footer "Close Send Email" at bounding box center [287, 93] width 124 height 21
click at [332, 92] on button "Send Email" at bounding box center [325, 94] width 32 height 10
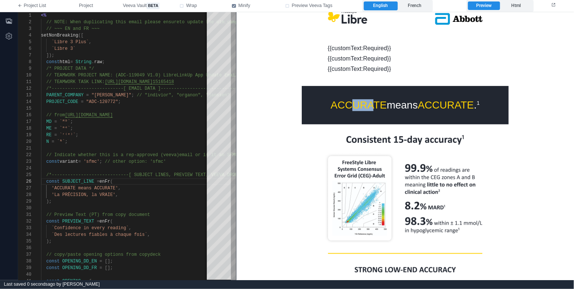
drag, startPoint x: 349, startPoint y: 109, endPoint x: 369, endPoint y: 107, distance: 20.7
click at [369, 107] on span "ACCURATE" at bounding box center [358, 104] width 56 height 11
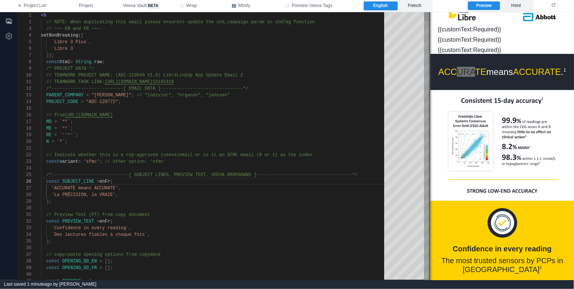
drag, startPoint x: 237, startPoint y: 112, endPoint x: 431, endPoint y: 116, distance: 193.9
click at [431, 116] on span at bounding box center [430, 146] width 4 height 268
click at [338, 123] on div "MD = `ᴹᴰ` ;" at bounding box center [215, 122] width 348 height 7
type textarea "**********"
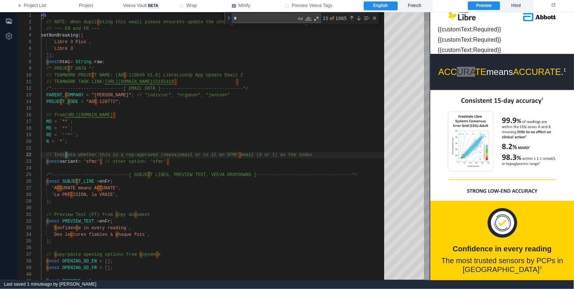
type textarea "**"
type textarea "**********"
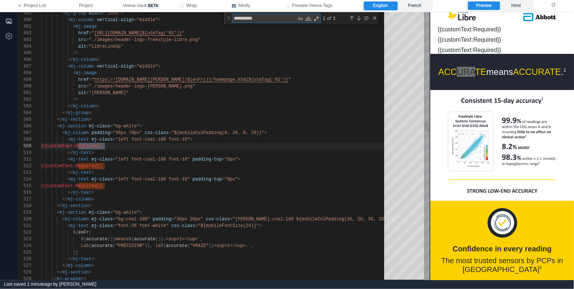
scroll to position [66, 64]
type textarea "**********"
click at [244, 132] on span ""${mobileColPadding(0, 20, 0, 20)}"" at bounding box center [217, 132] width 93 height 5
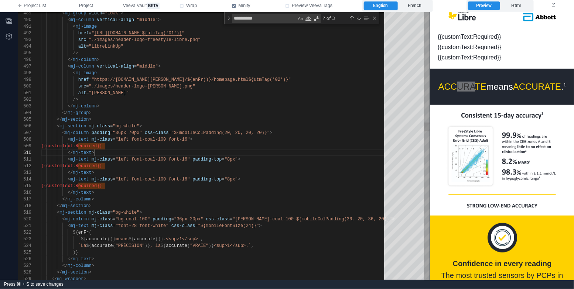
scroll to position [59, 54]
click at [252, 151] on div "</ mj-text >" at bounding box center [215, 153] width 348 height 7
type textarea "**********"
click at [375, 19] on div "Close (Escape)" at bounding box center [375, 18] width 6 height 6
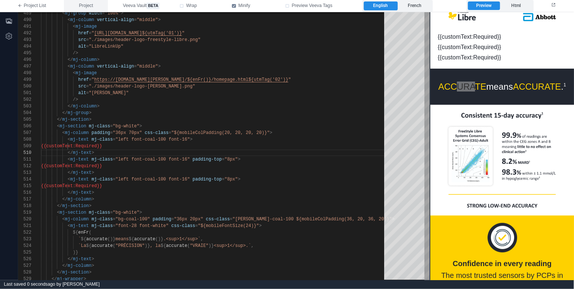
click at [88, 7] on span "Project" at bounding box center [86, 6] width 14 height 7
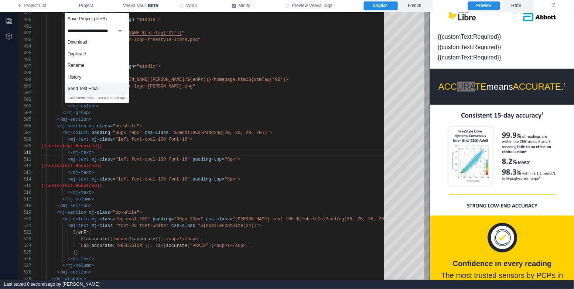
click at [119, 89] on div "Send Test Email" at bounding box center [97, 89] width 64 height 12
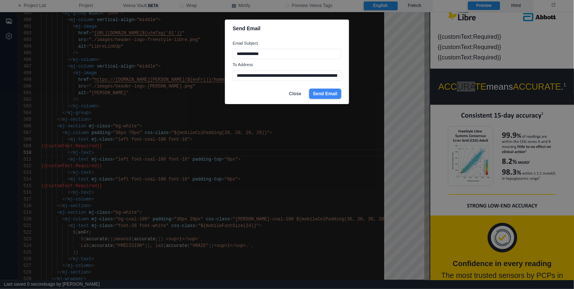
click at [324, 96] on button "Send Email" at bounding box center [325, 94] width 32 height 10
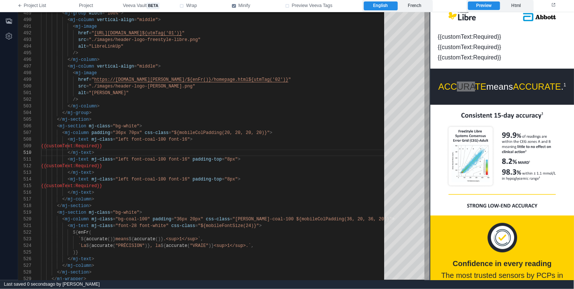
click at [418, 6] on label "French" at bounding box center [415, 5] width 34 height 9
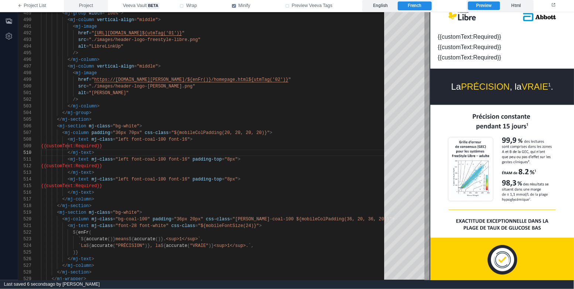
click at [91, 7] on span "Project" at bounding box center [86, 6] width 14 height 7
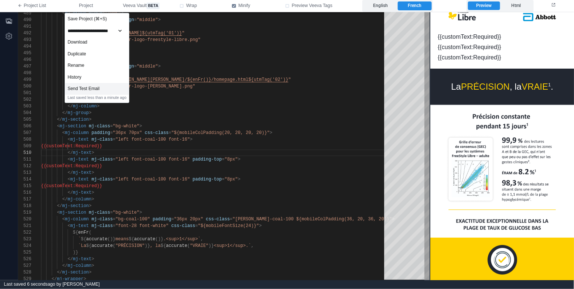
click at [115, 85] on div "Send Test Email" at bounding box center [97, 89] width 64 height 12
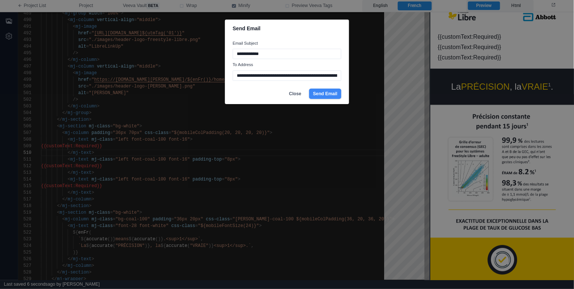
type input "**********"
click at [333, 97] on button "Send Email" at bounding box center [325, 94] width 32 height 10
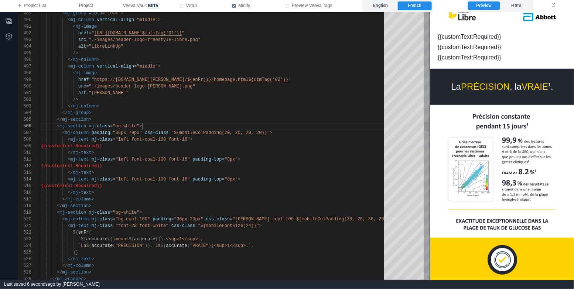
scroll to position [33, 102]
click at [294, 127] on div "< mj-section mj-class = "bg-white" >" at bounding box center [215, 126] width 348 height 7
click at [160, 124] on div "< mj-section mj-class = "bg-white" >" at bounding box center [215, 126] width 348 height 7
click at [167, 121] on div "</ mj-section >" at bounding box center [215, 119] width 348 height 7
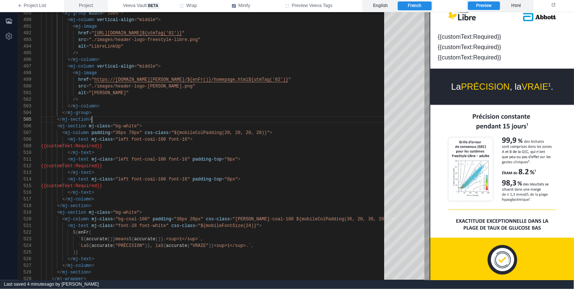
click at [88, 3] on span "Project" at bounding box center [86, 6] width 14 height 7
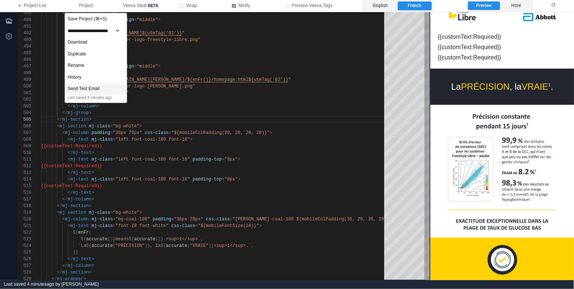
click at [120, 88] on div "Send Test Email" at bounding box center [96, 89] width 62 height 12
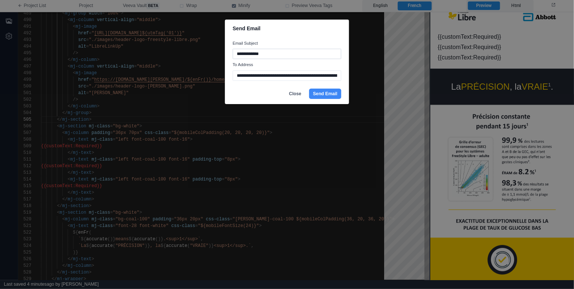
click at [242, 54] on input "**********" at bounding box center [287, 54] width 109 height 10
click at [322, 79] on input "**********" at bounding box center [287, 76] width 109 height 10
click at [280, 60] on div "**********" at bounding box center [287, 61] width 124 height 46
click at [247, 55] on input "**********" at bounding box center [287, 54] width 109 height 10
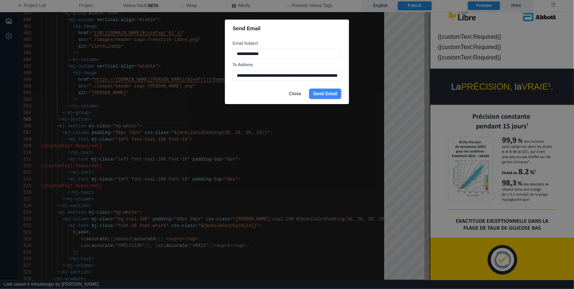
type input "**********"
click at [324, 91] on button "Send Email" at bounding box center [325, 94] width 32 height 10
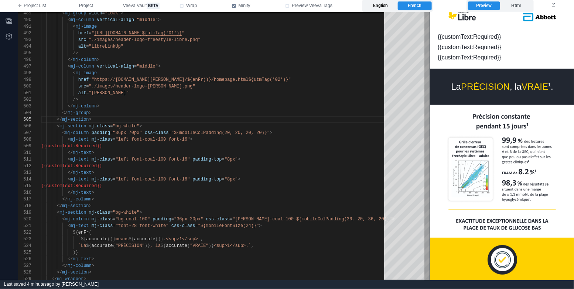
click at [386, 5] on label "English" at bounding box center [381, 5] width 34 height 9
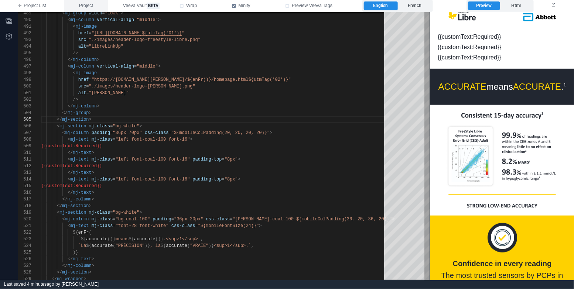
click at [85, 9] on span "Project" at bounding box center [86, 6] width 14 height 7
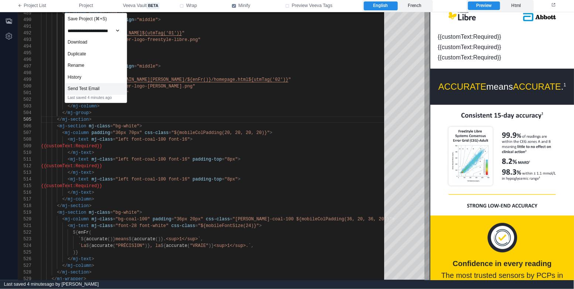
click at [108, 89] on div "Send Test Email" at bounding box center [96, 89] width 62 height 12
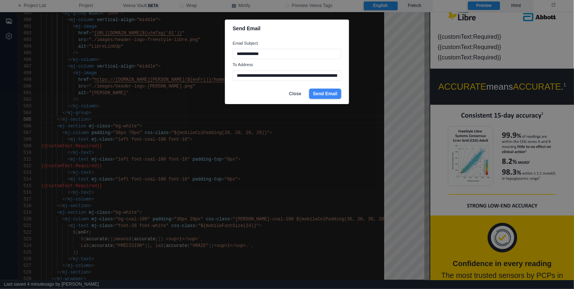
type input "**********"
click at [326, 92] on button "Send Email" at bounding box center [325, 94] width 32 height 10
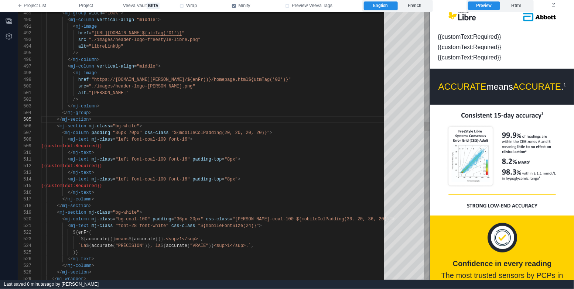
type textarea "**"
type textarea "**********"
type textarea "***"
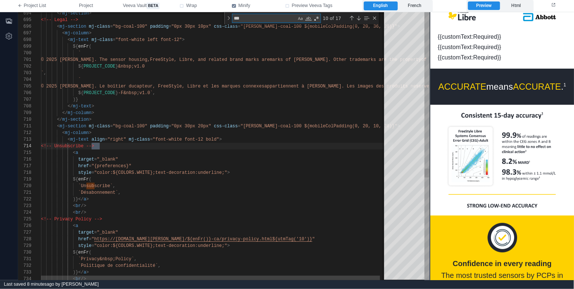
type textarea "**********"
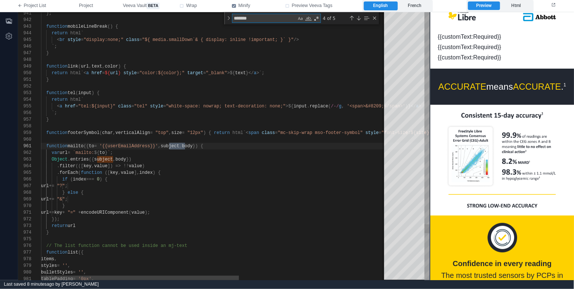
scroll to position [66, 146]
type textarea "*******"
click at [359, 20] on div "Next Match (Enter)" at bounding box center [359, 18] width 6 height 6
click at [359, 18] on div "Next Match (Enter)" at bounding box center [359, 18] width 6 height 6
type textarea "**********"
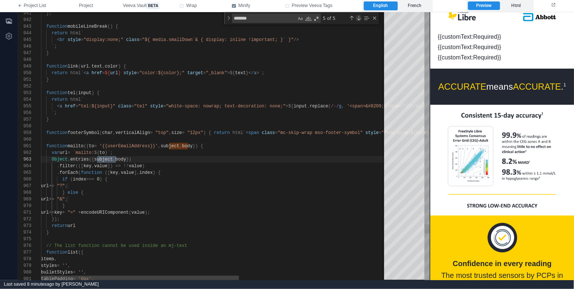
scroll to position [66, 112]
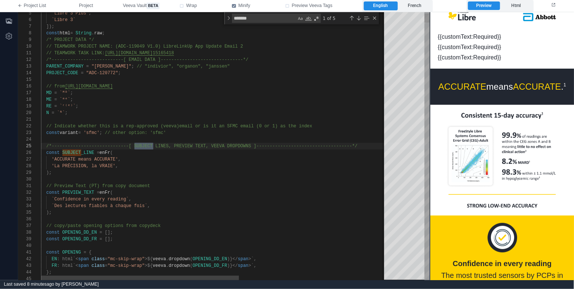
click at [189, 170] on div ");" at bounding box center [342, 173] width 603 height 7
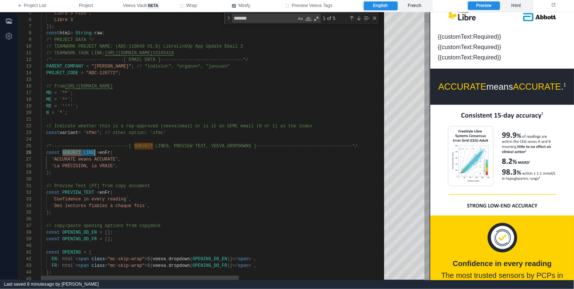
type textarea "**********"
click at [350, 16] on div "Previous Match (⇧Enter)" at bounding box center [352, 18] width 6 height 6
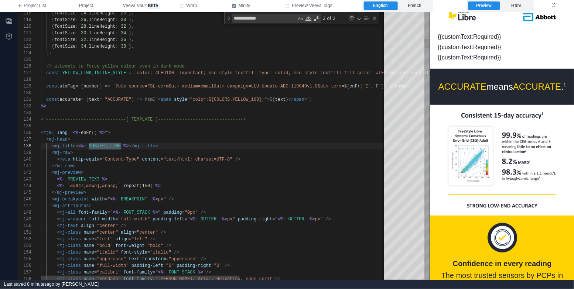
click at [350, 16] on div "Previous Match (⇧Enter)" at bounding box center [352, 18] width 6 height 6
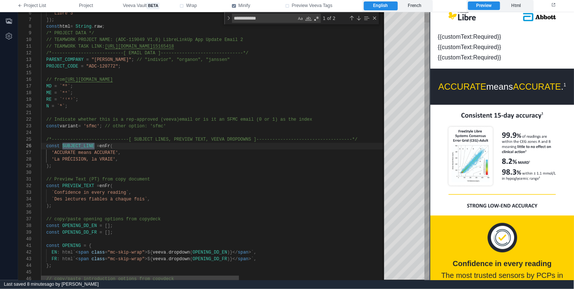
scroll to position [53, 11]
click at [188, 164] on div ");" at bounding box center [342, 166] width 603 height 7
click at [160, 193] on div "`Confidence in every reading` ," at bounding box center [342, 192] width 603 height 7
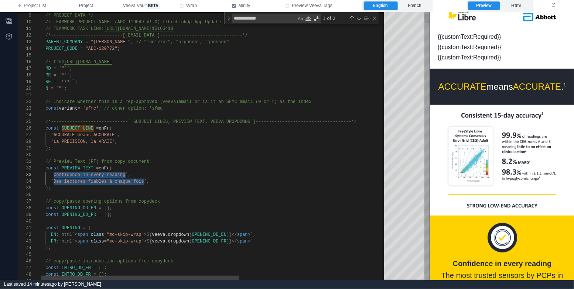
scroll to position [20, 109]
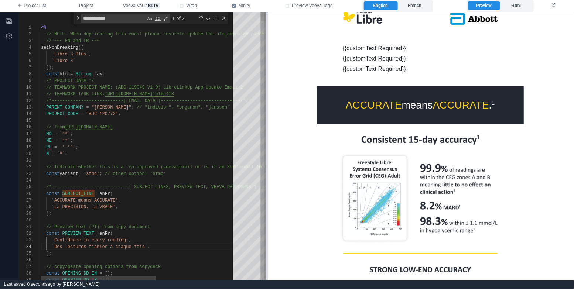
drag, startPoint x: 429, startPoint y: 117, endPoint x: 266, endPoint y: 139, distance: 165.4
click at [266, 139] on span at bounding box center [266, 146] width 4 height 268
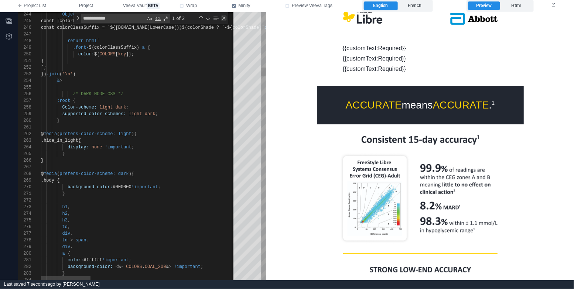
click at [222, 19] on div "Close (Escape)" at bounding box center [224, 18] width 6 height 6
click at [173, 100] on div ":root {" at bounding box center [424, 100] width 766 height 7
type textarea "**********"
